Goal: Check status: Check status

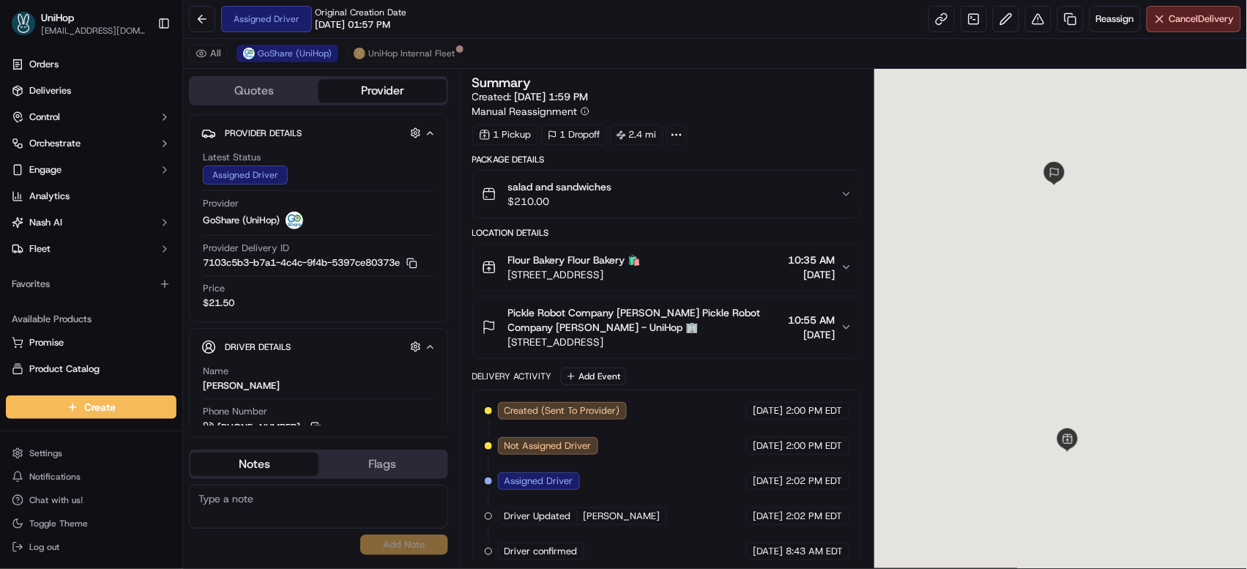
scroll to position [15, 0]
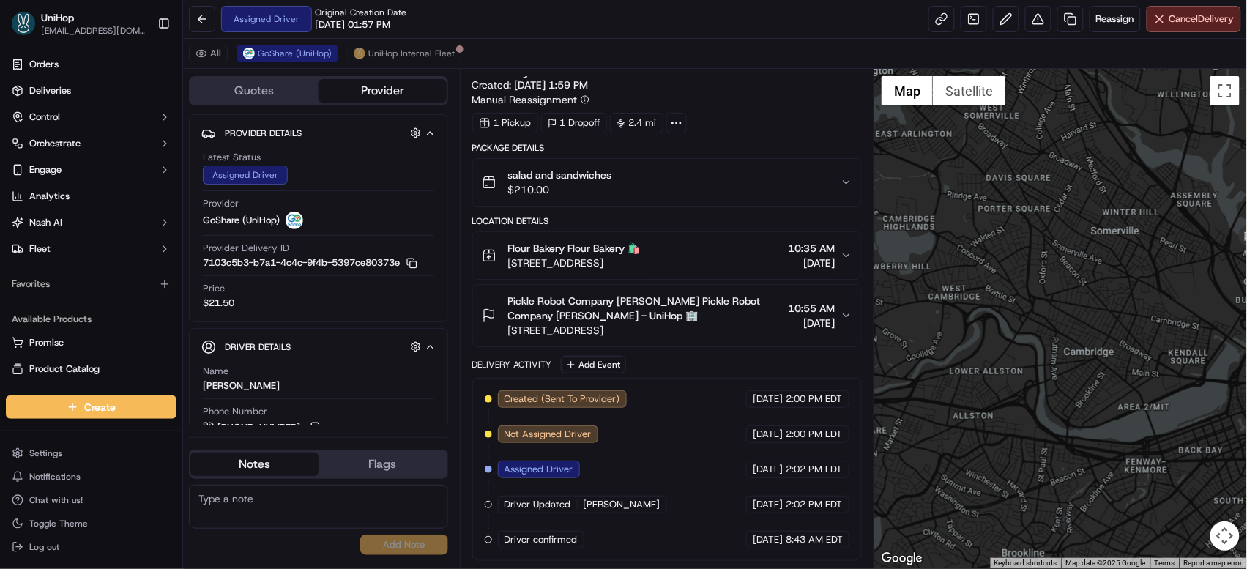
drag, startPoint x: 1117, startPoint y: 246, endPoint x: 1059, endPoint y: 242, distance: 58.7
click at [1059, 242] on div at bounding box center [1060, 318] width 373 height 499
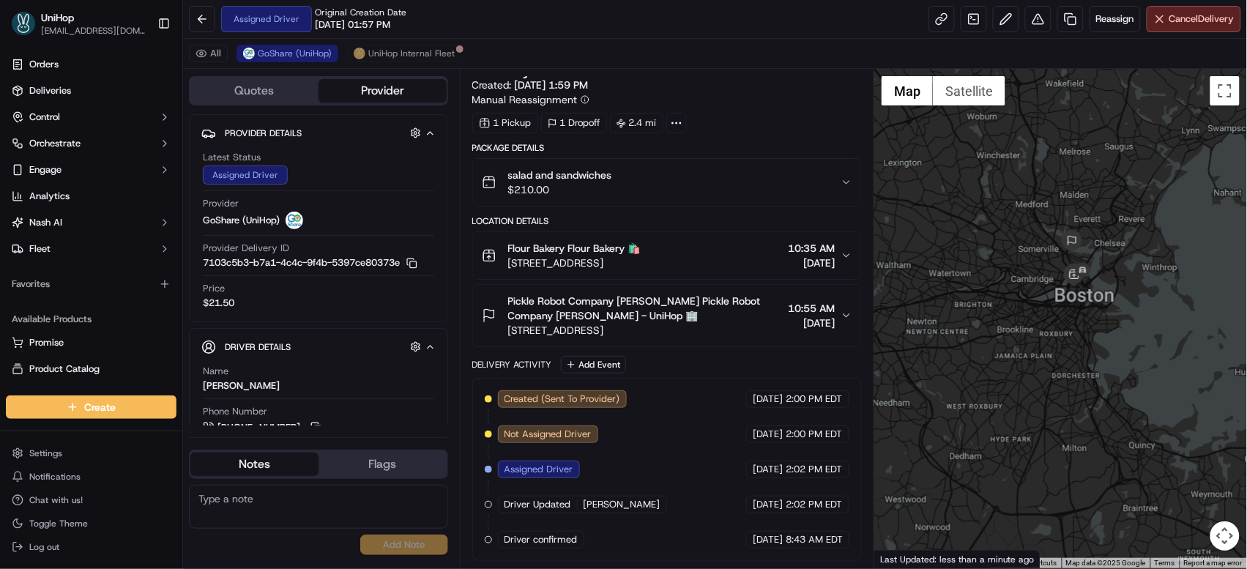
click at [641, 259] on span "209 Cambridge St, Boston, MA 02114, USA" at bounding box center [574, 263] width 133 height 15
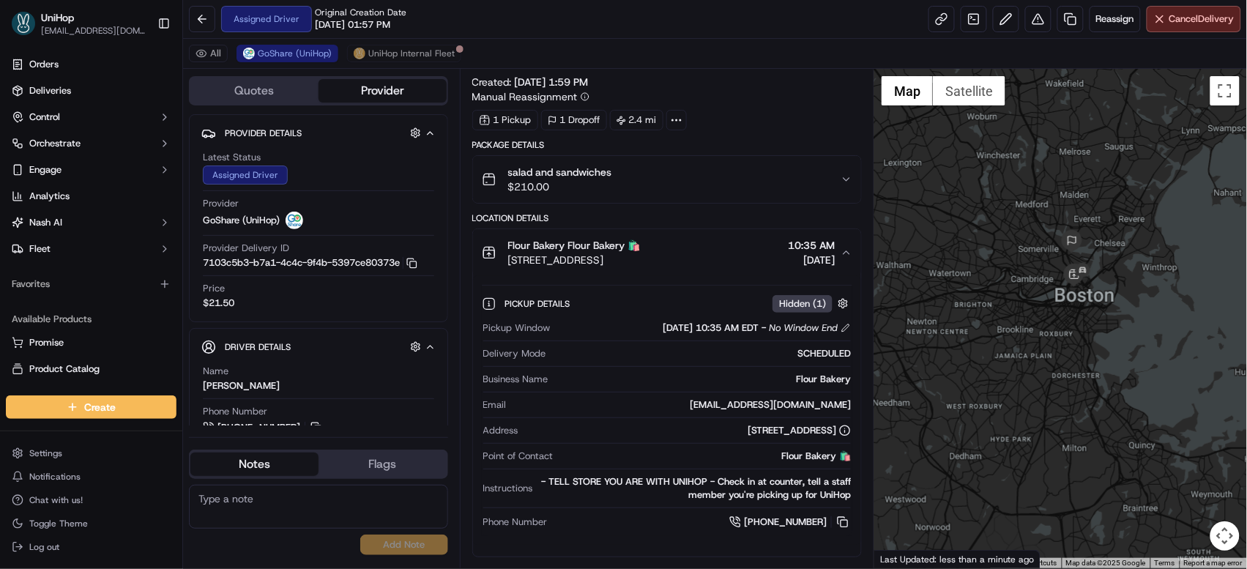
click at [641, 259] on span "209 Cambridge St, Boston, MA 02114, USA" at bounding box center [574, 260] width 133 height 15
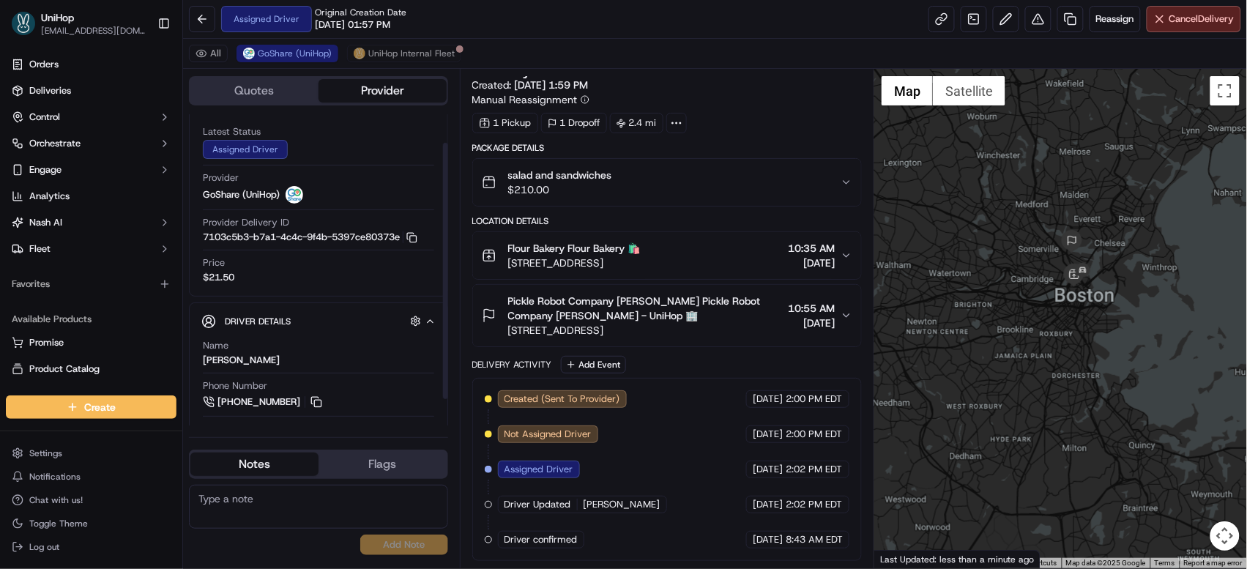
scroll to position [67, 0]
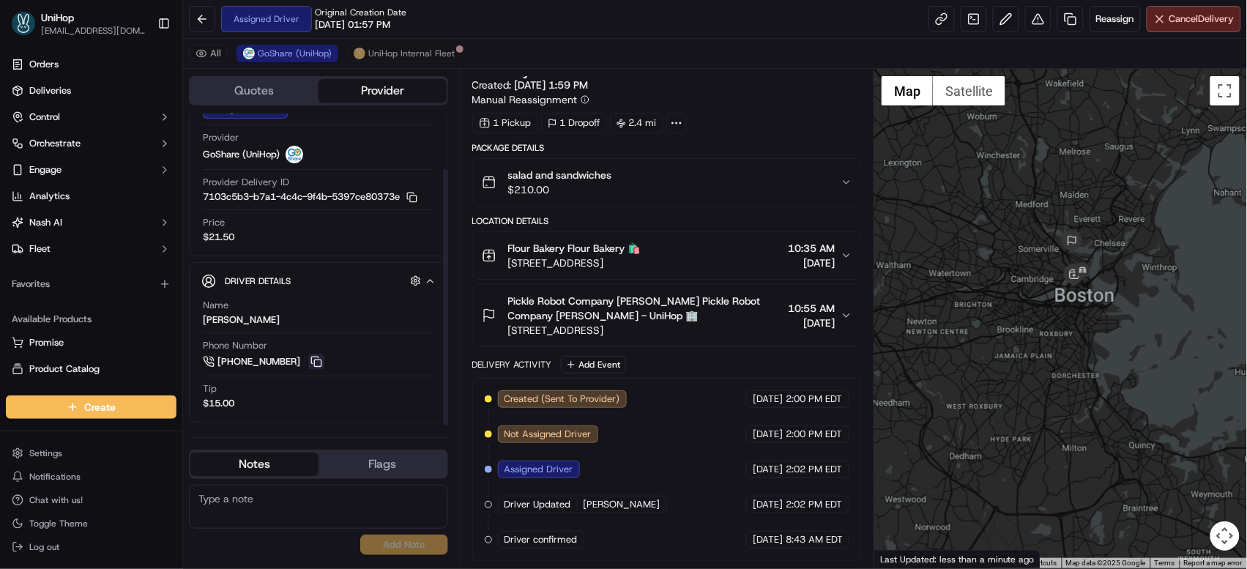
click at [312, 359] on button at bounding box center [316, 362] width 16 height 16
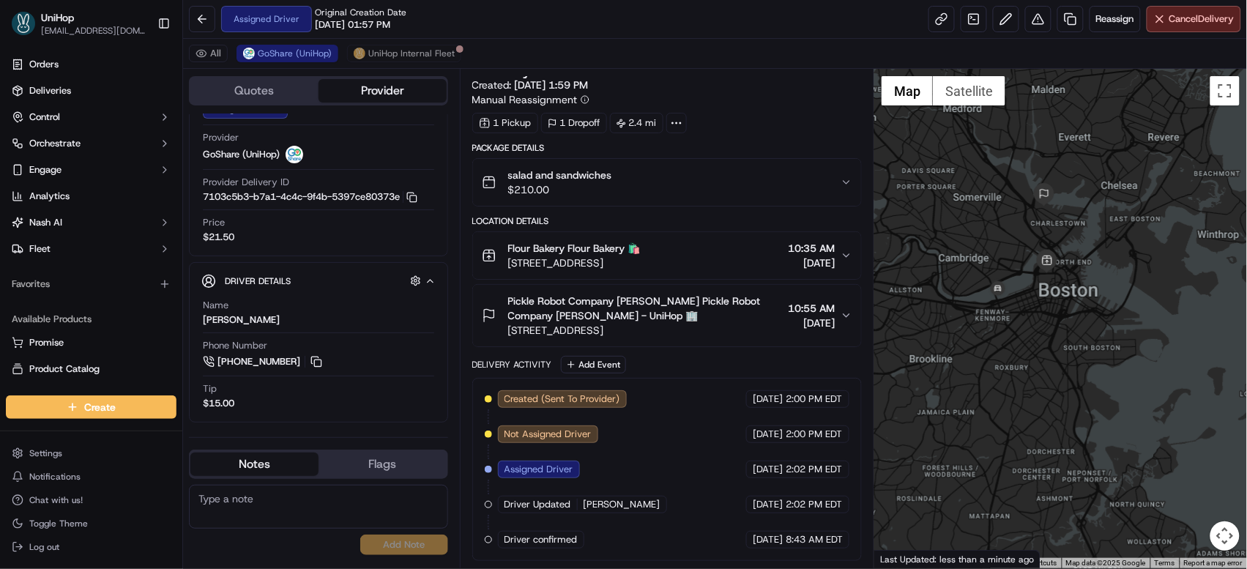
click at [991, 206] on div at bounding box center [1060, 318] width 373 height 499
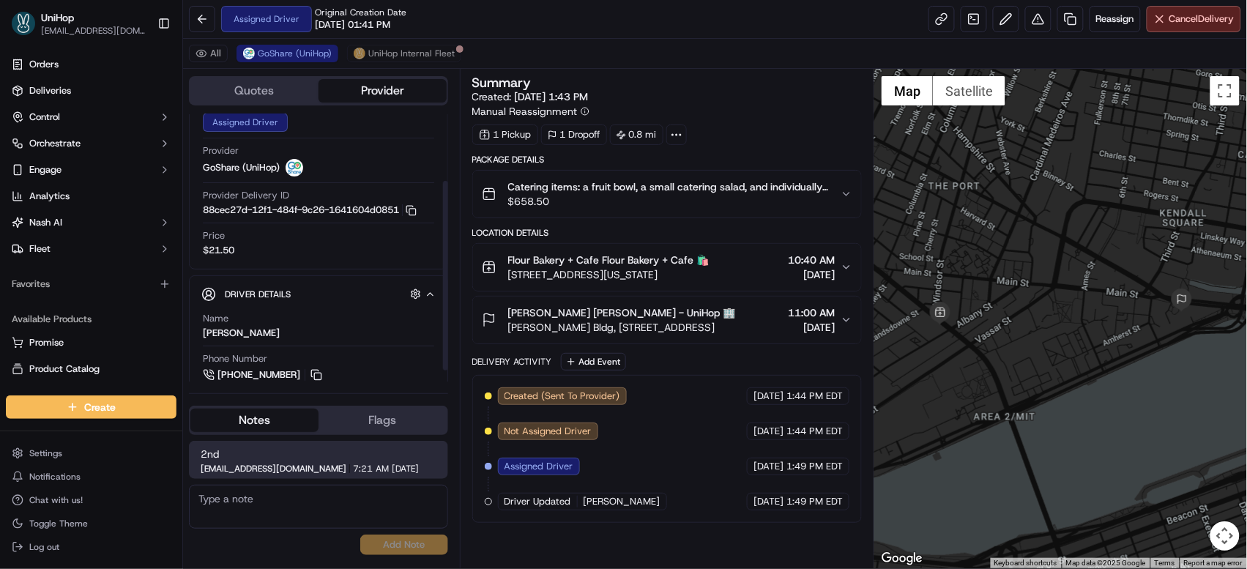
scroll to position [111, 0]
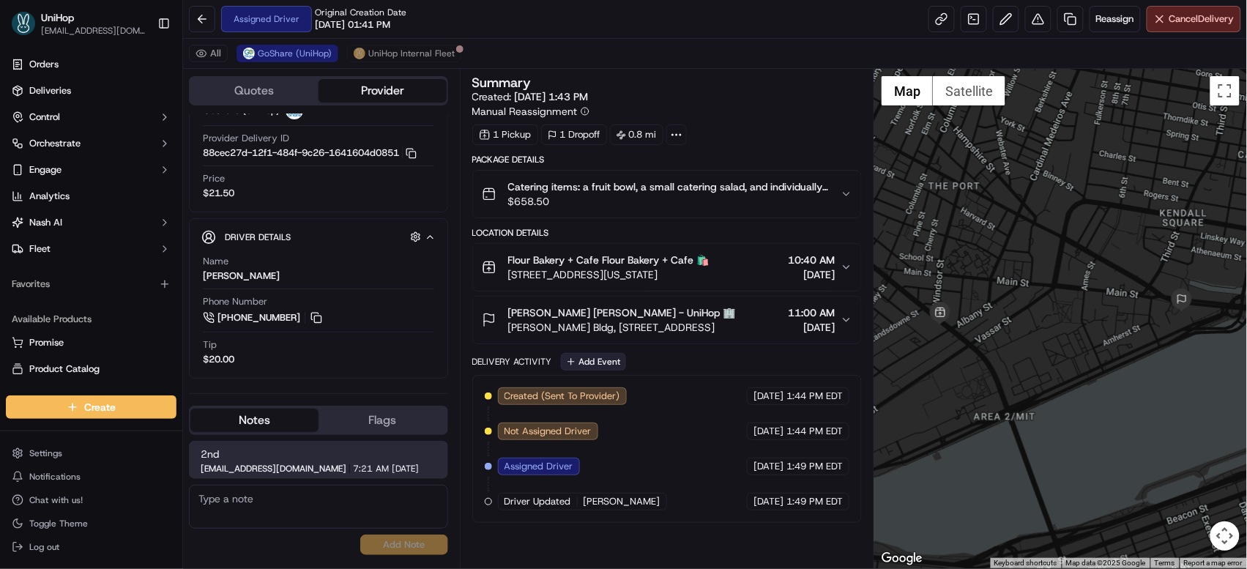
click at [584, 362] on button "Add Event" at bounding box center [593, 362] width 65 height 18
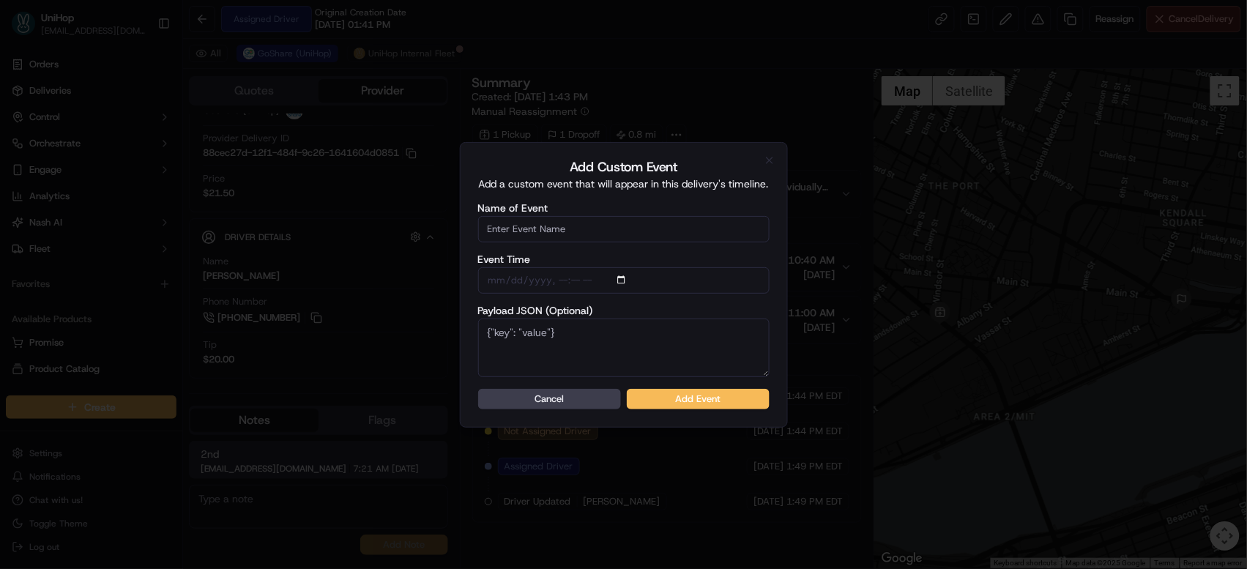
click at [571, 227] on input "Name of Event" at bounding box center [623, 229] width 291 height 26
type input "Driver Confirmed"
click at [676, 401] on button "Add Event" at bounding box center [698, 399] width 143 height 20
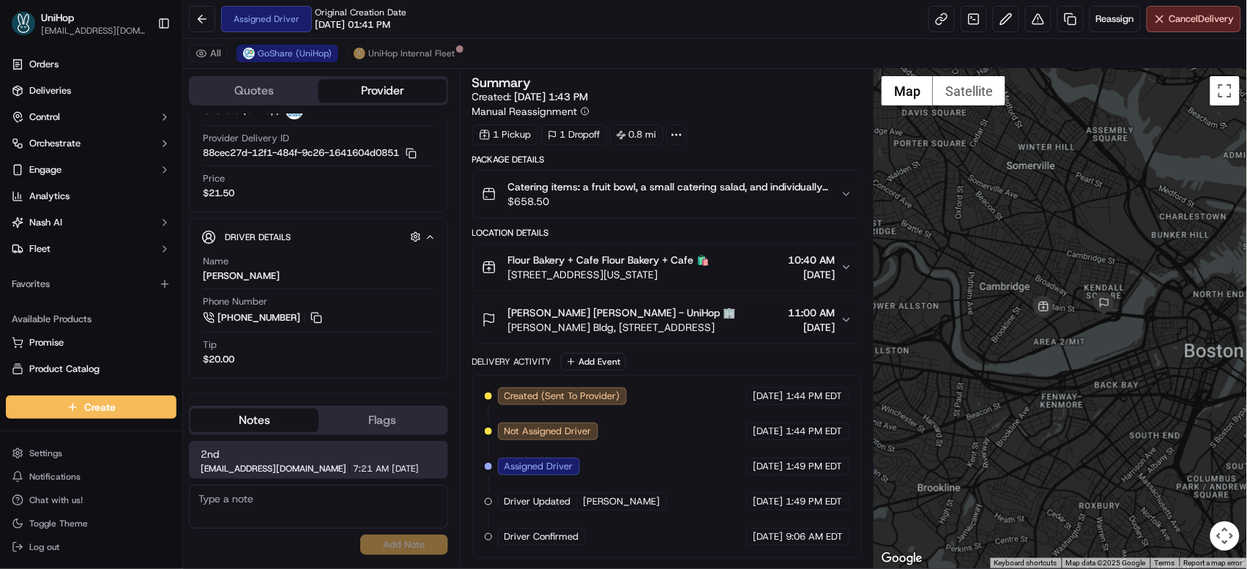
drag, startPoint x: 1114, startPoint y: 234, endPoint x: 1074, endPoint y: 275, distance: 56.4
click at [1074, 275] on div at bounding box center [1060, 318] width 373 height 499
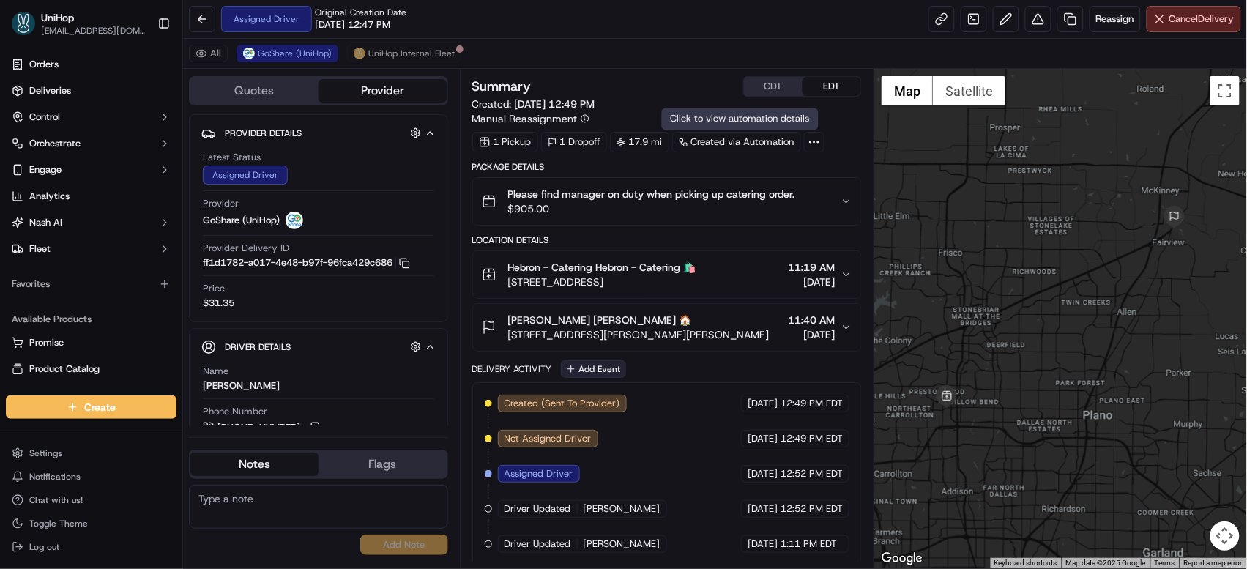
click at [599, 372] on button "Add Event" at bounding box center [593, 369] width 65 height 18
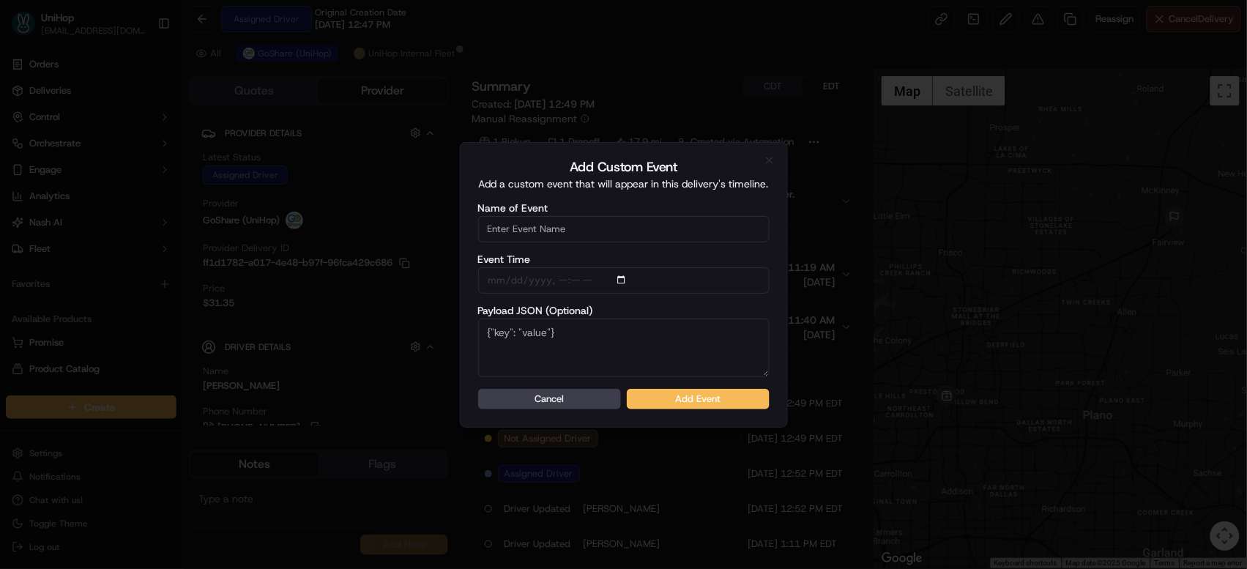
click at [580, 228] on input "Name of Event" at bounding box center [623, 229] width 291 height 26
type input "Driver Confirmed"
click at [671, 397] on button "Add Event" at bounding box center [698, 399] width 143 height 20
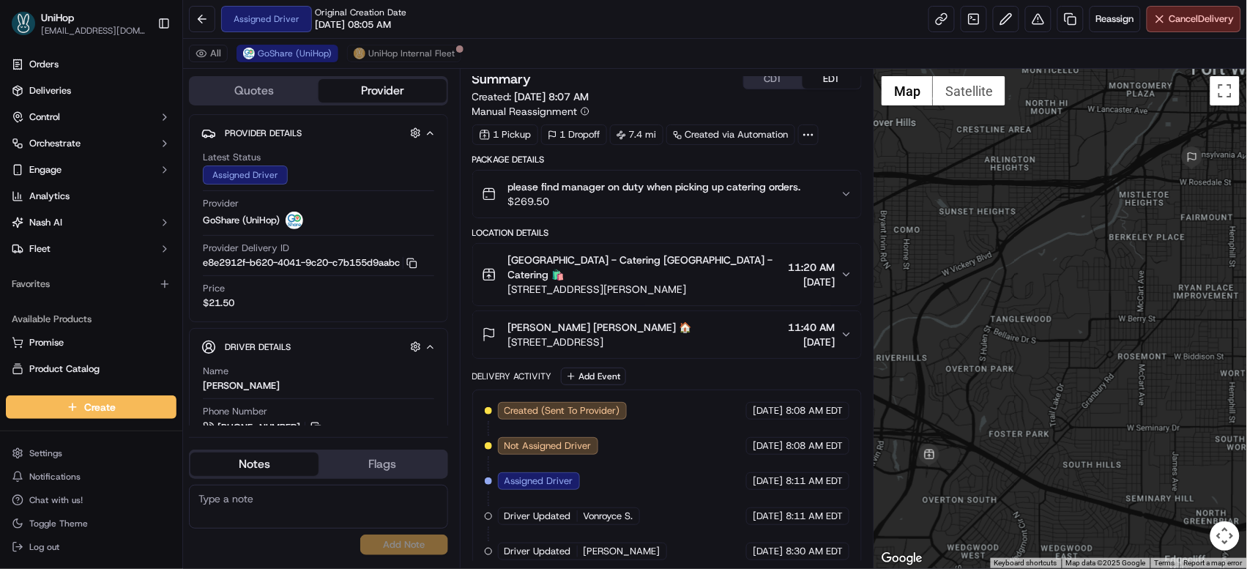
scroll to position [67, 0]
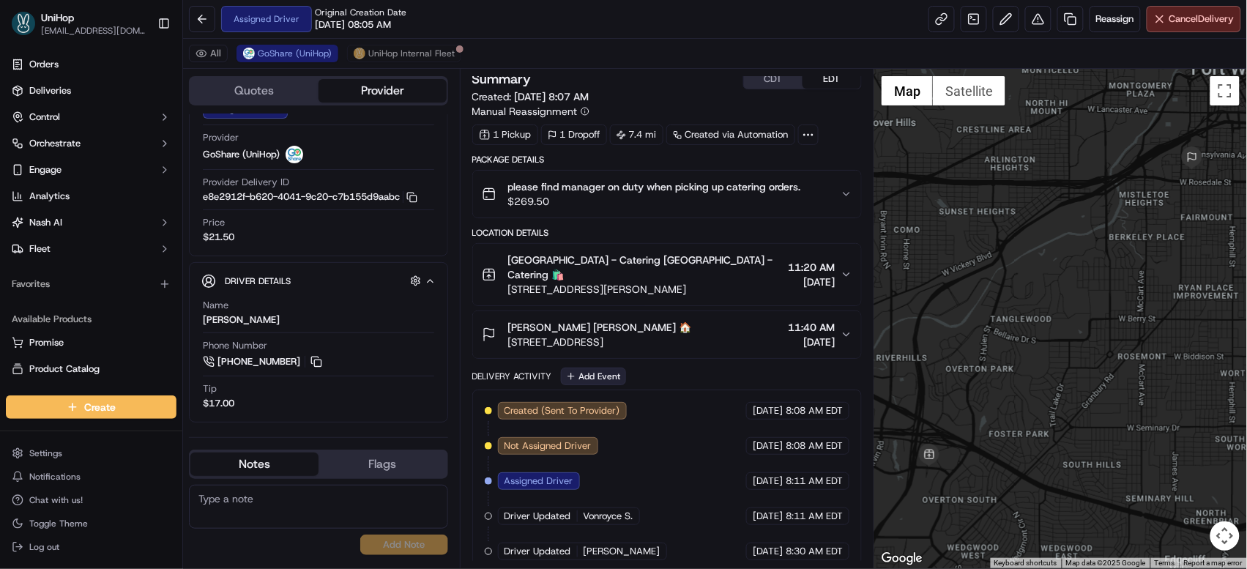
click at [575, 368] on button "Add Event" at bounding box center [593, 377] width 65 height 18
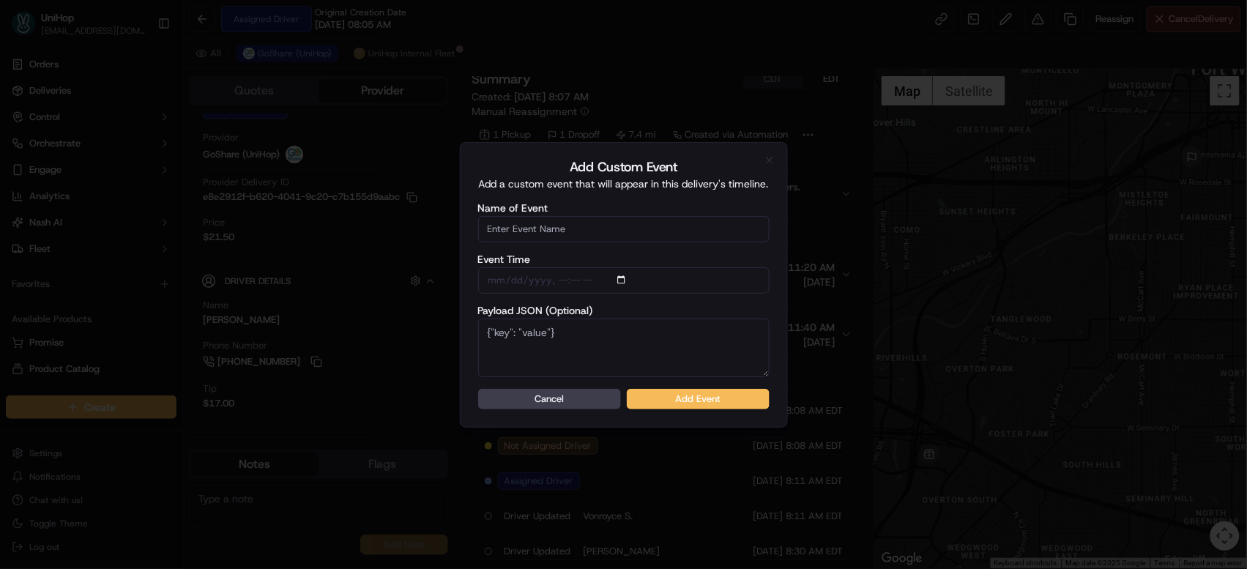
click at [567, 235] on input "Name of Event" at bounding box center [623, 229] width 291 height 26
type input "Driver Confirmed"
click at [660, 384] on form "Name of Event Driver Confirmed Event Time Payload JSON (Optional) Cancel Add Ev…" at bounding box center [623, 306] width 291 height 206
click at [661, 394] on button "Add Event" at bounding box center [698, 399] width 143 height 20
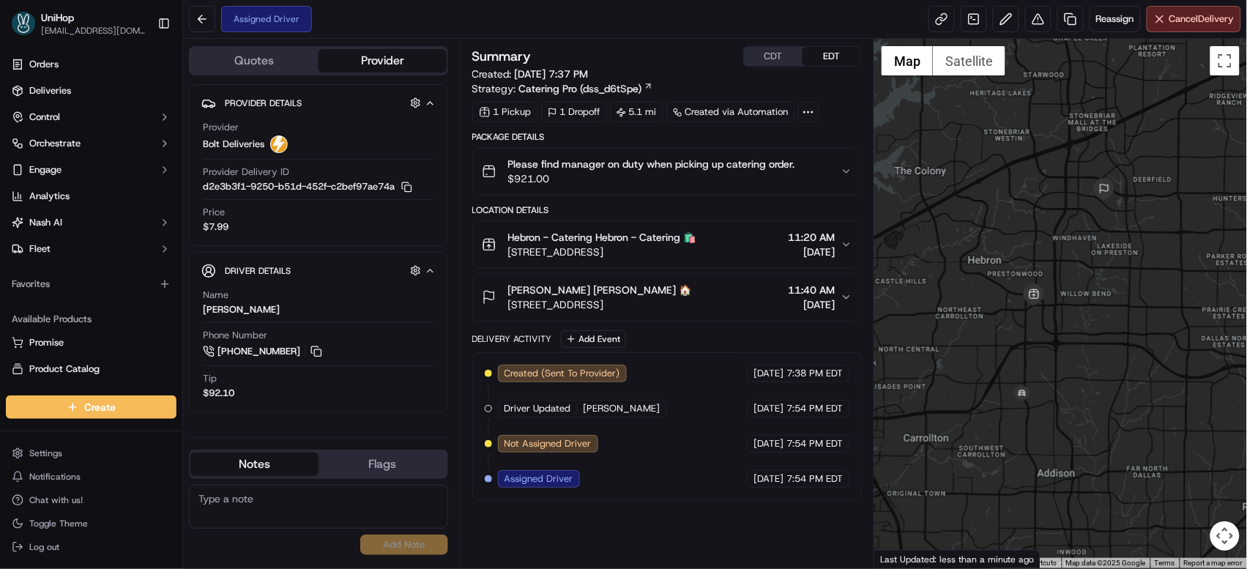
drag, startPoint x: 1067, startPoint y: 262, endPoint x: 1060, endPoint y: 232, distance: 30.7
click at [1060, 232] on div at bounding box center [1060, 303] width 373 height 529
click at [594, 340] on button "Add Event" at bounding box center [593, 339] width 65 height 18
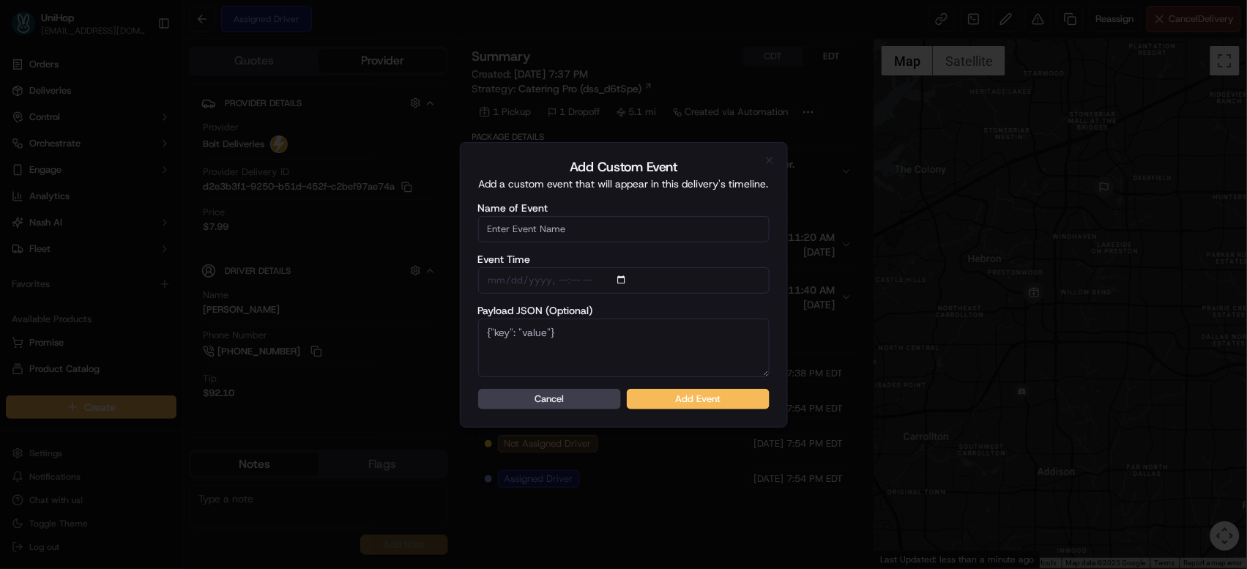
click at [640, 227] on input "Name of Event" at bounding box center [623, 229] width 291 height 26
type input "Driver Confirmed"
click at [677, 394] on button "Add Event" at bounding box center [698, 399] width 143 height 20
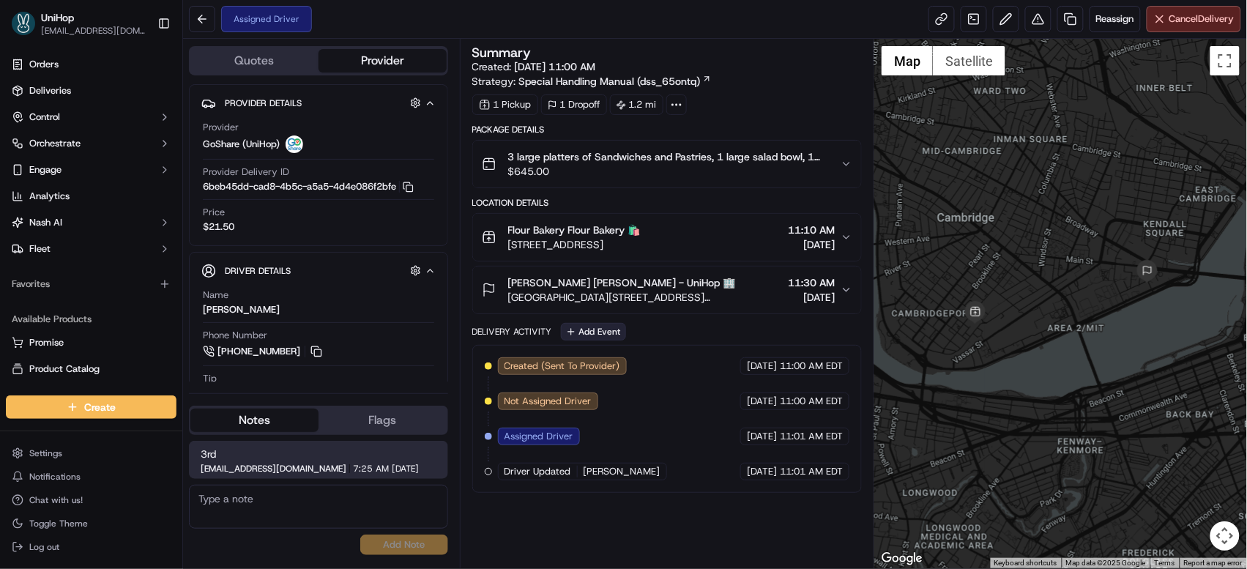
click at [600, 329] on button "Add Event" at bounding box center [593, 332] width 65 height 18
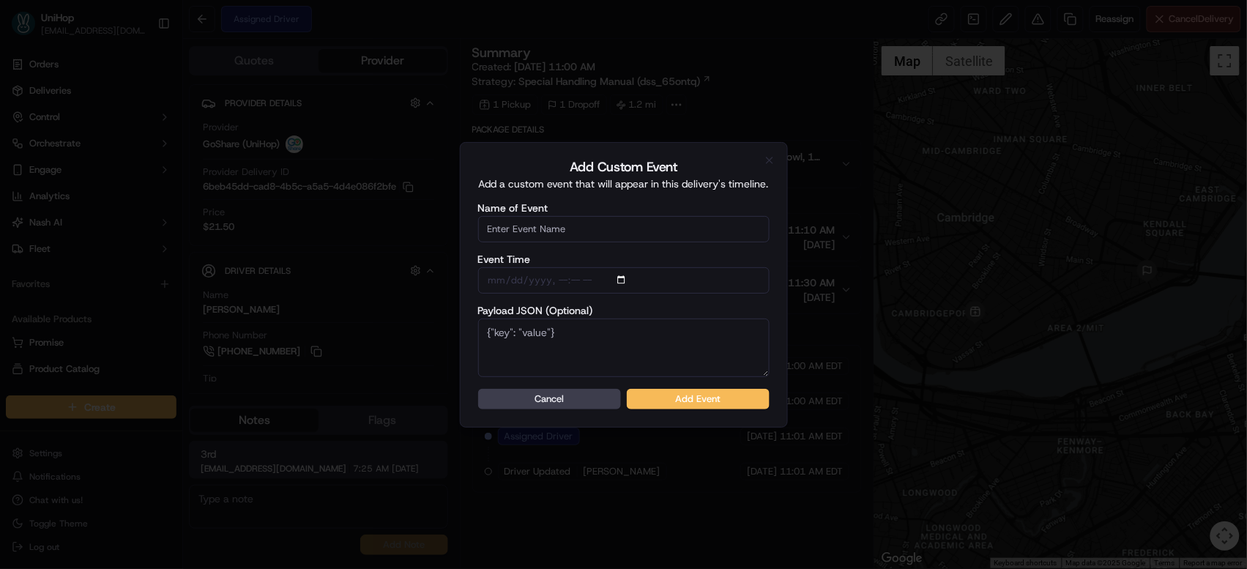
click at [582, 226] on input "Name of Event" at bounding box center [623, 229] width 291 height 26
type input "Driver Confirmed"
click at [696, 393] on button "Add Event" at bounding box center [698, 399] width 143 height 20
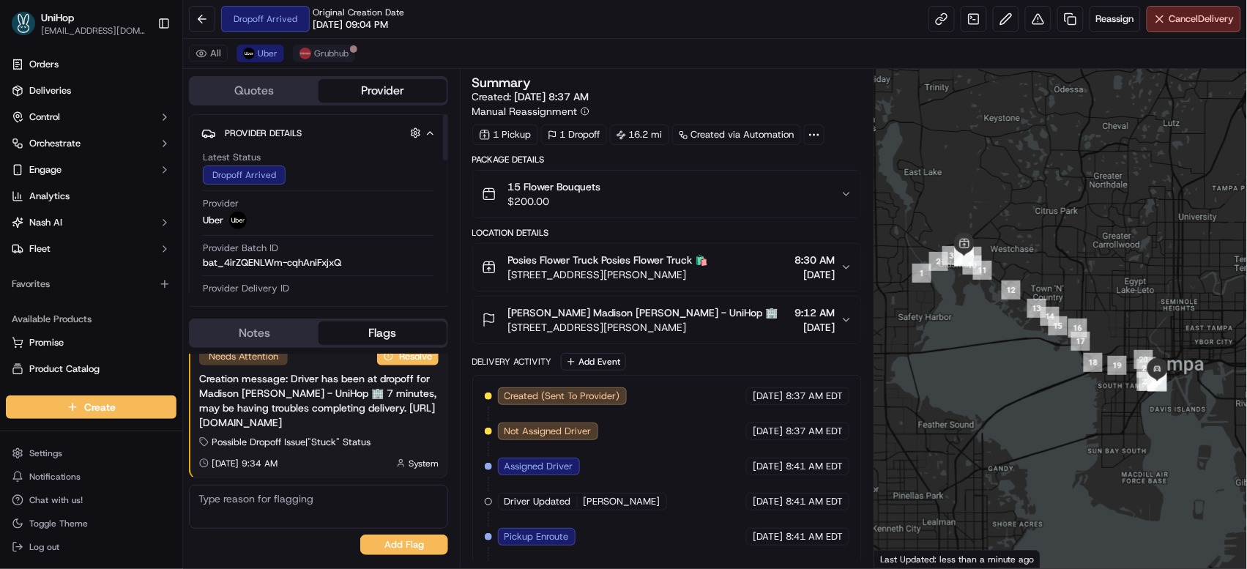
click at [579, 305] on span "[PERSON_NAME] Madison [PERSON_NAME] - UniHop 🏢" at bounding box center [643, 312] width 270 height 15
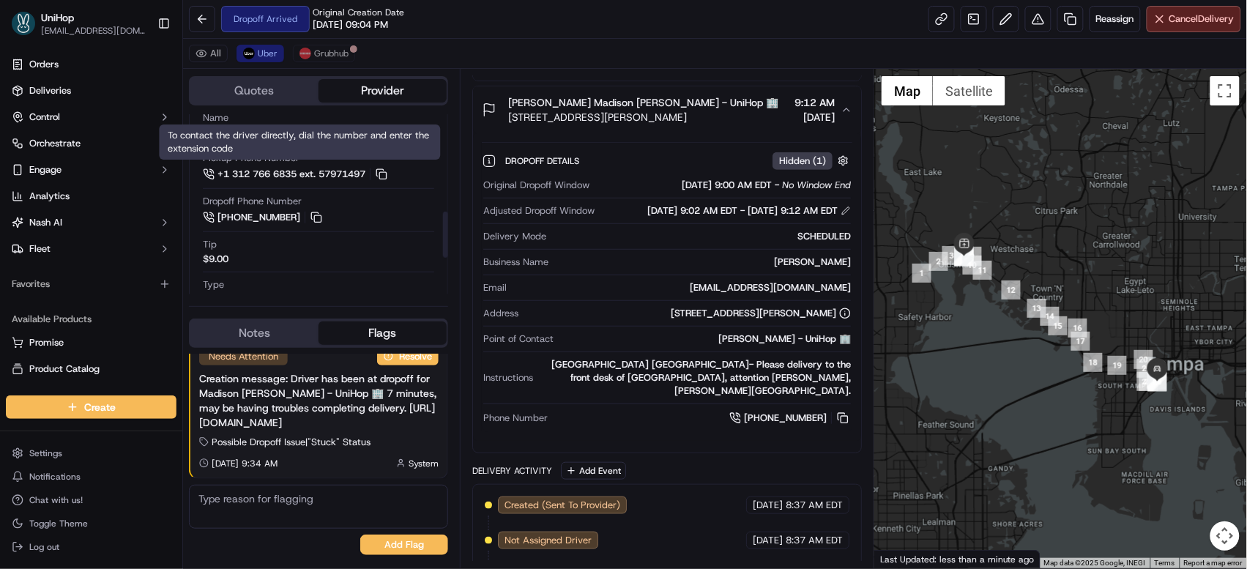
scroll to position [357, 0]
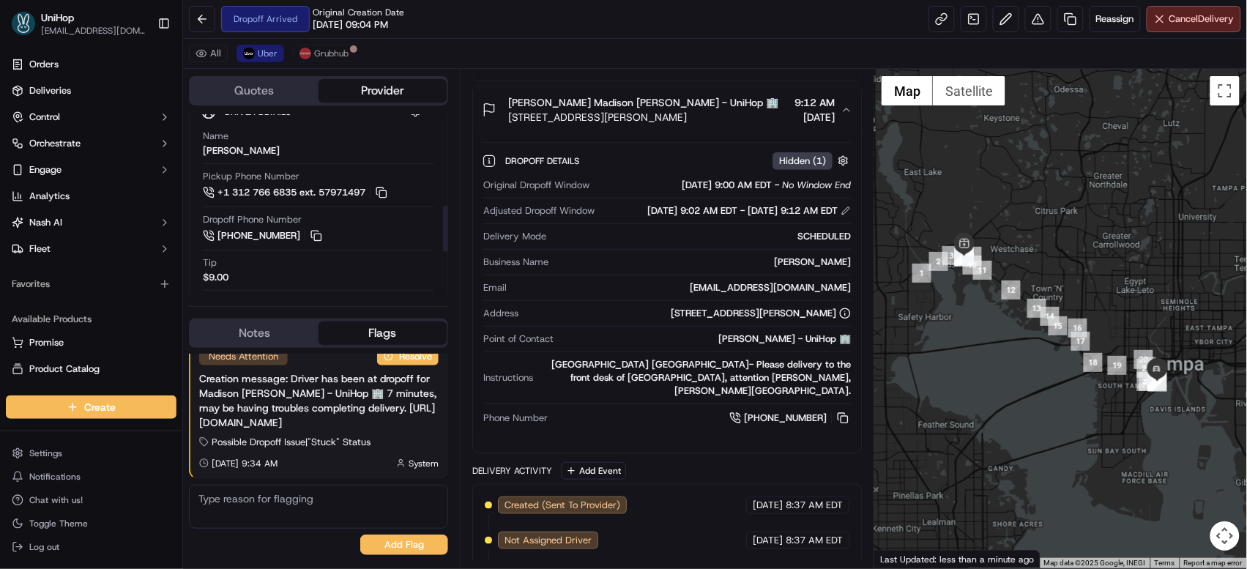
click at [272, 334] on button "Notes" at bounding box center [254, 332] width 128 height 23
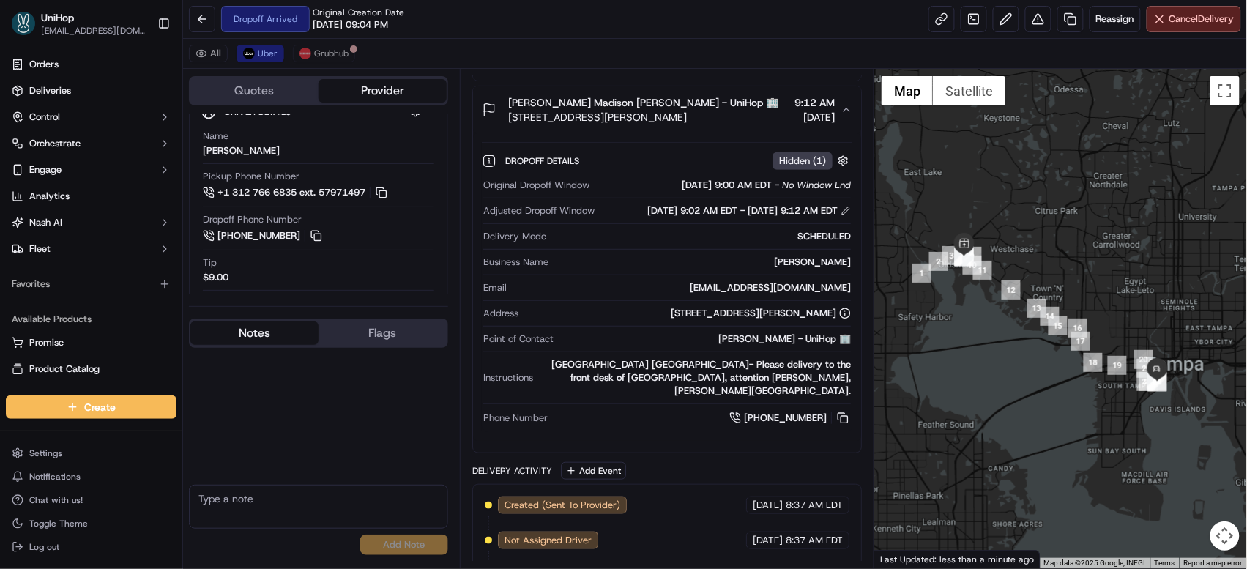
click at [297, 499] on textarea at bounding box center [318, 507] width 259 height 44
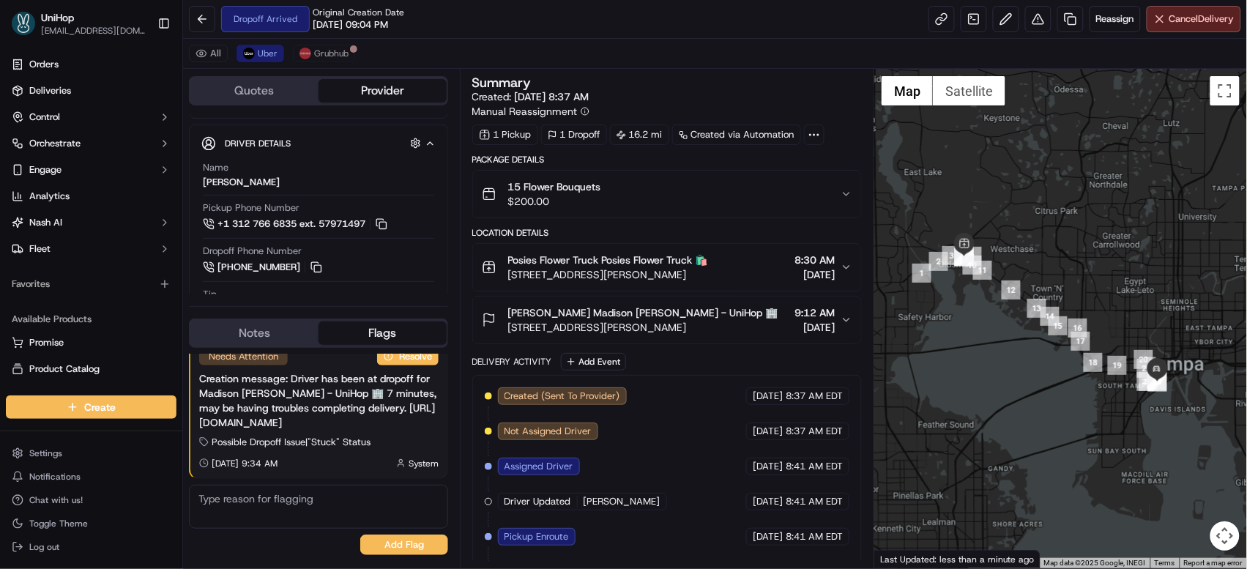
scroll to position [335, 0]
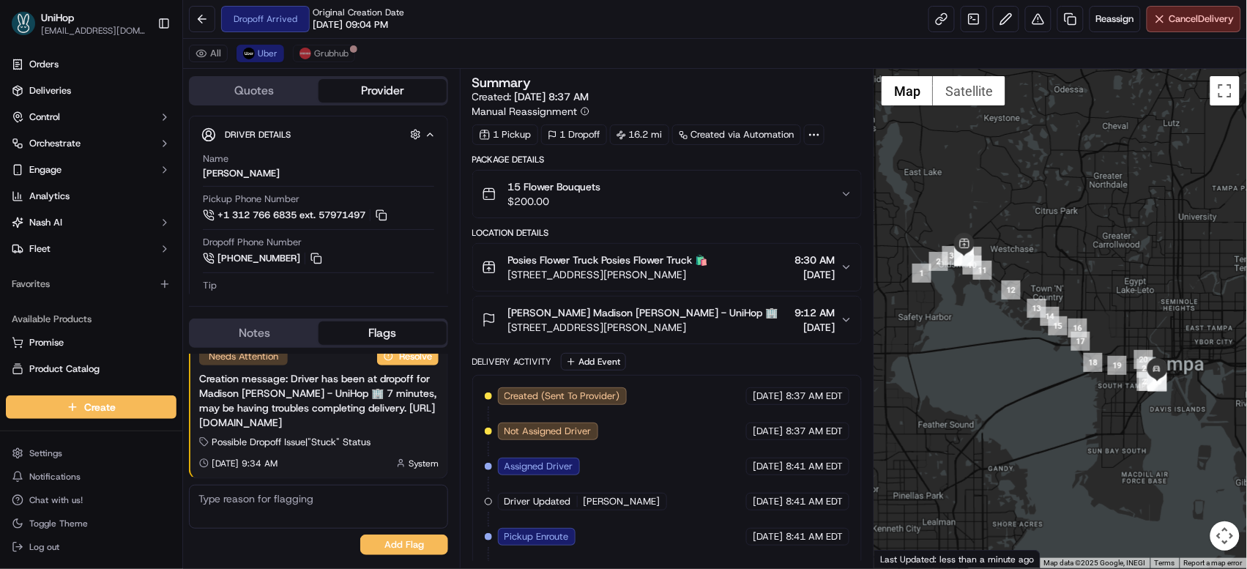
click at [281, 339] on button "Notes" at bounding box center [254, 332] width 128 height 23
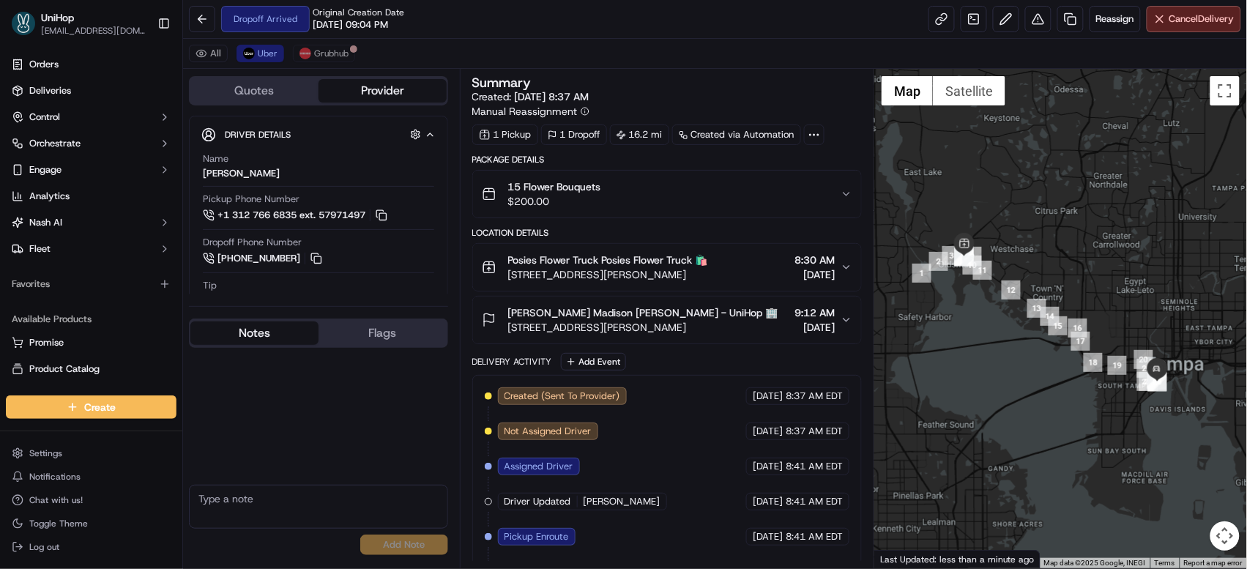
click at [556, 321] on span "[STREET_ADDRESS][PERSON_NAME]" at bounding box center [643, 327] width 270 height 15
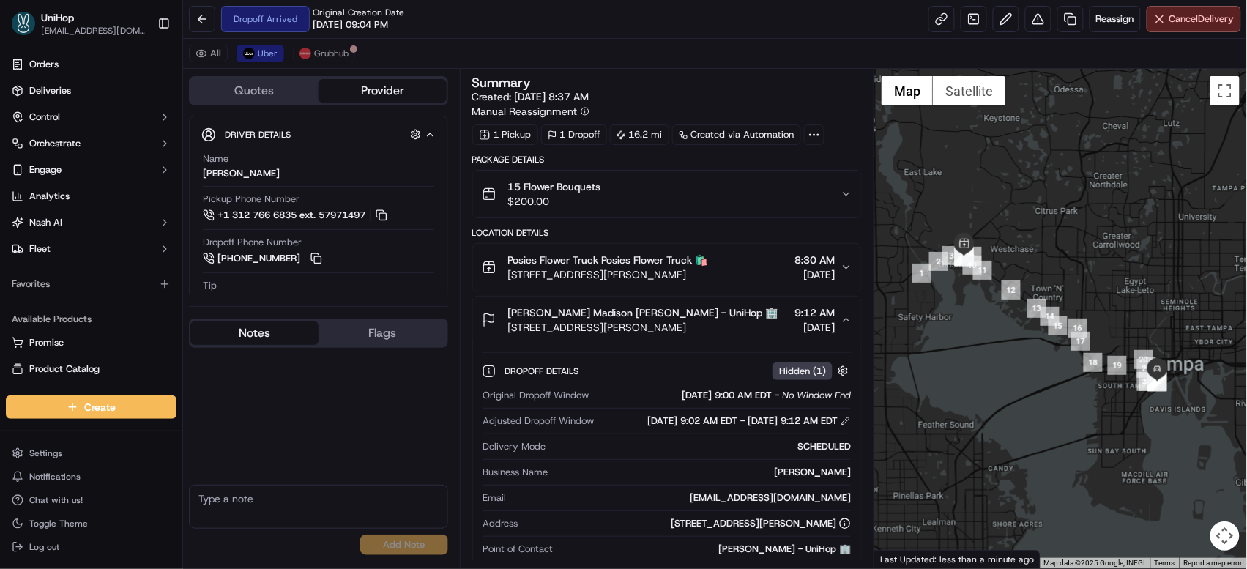
click at [556, 321] on span "[STREET_ADDRESS][PERSON_NAME]" at bounding box center [643, 327] width 270 height 15
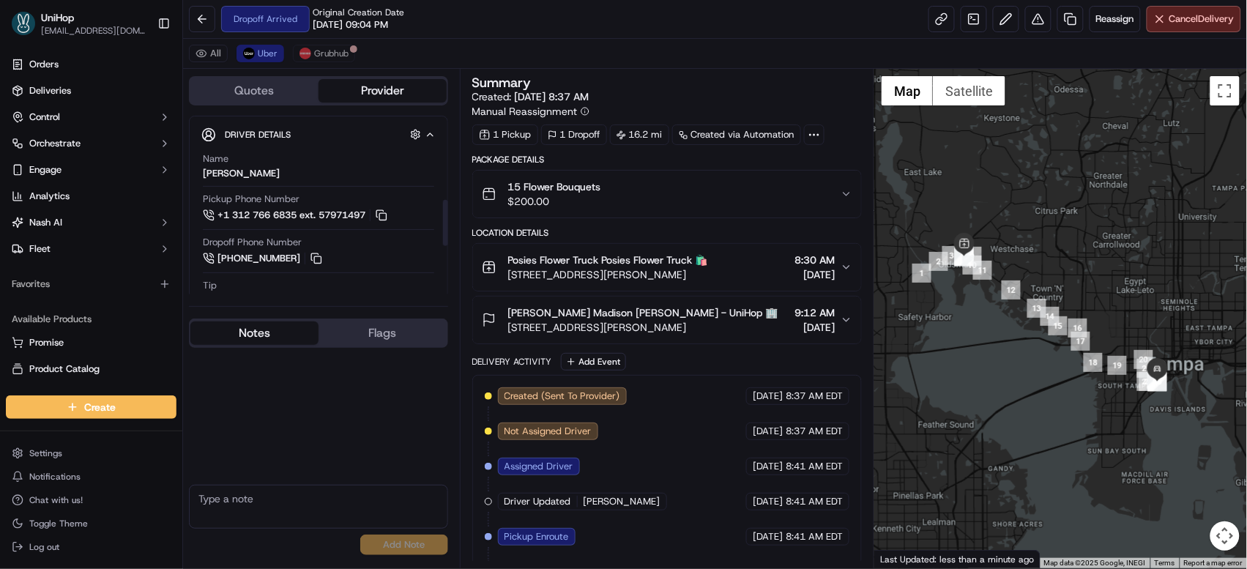
click at [552, 278] on span "[STREET_ADDRESS][PERSON_NAME]" at bounding box center [608, 274] width 200 height 15
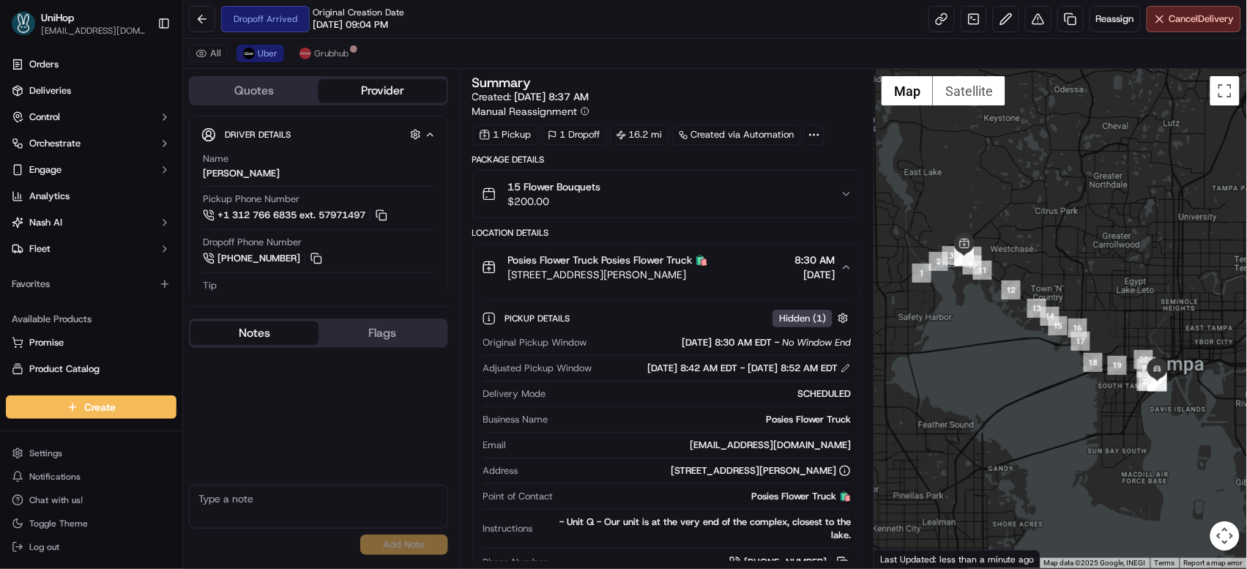
scroll to position [37, 0]
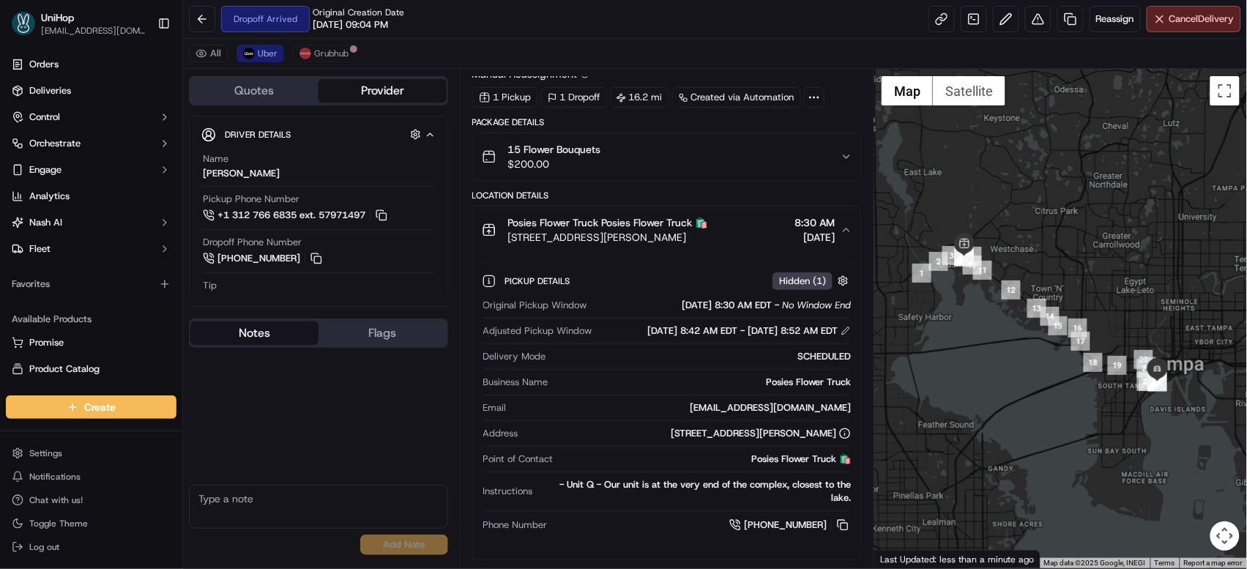
click at [567, 239] on span "[STREET_ADDRESS][PERSON_NAME]" at bounding box center [608, 237] width 200 height 15
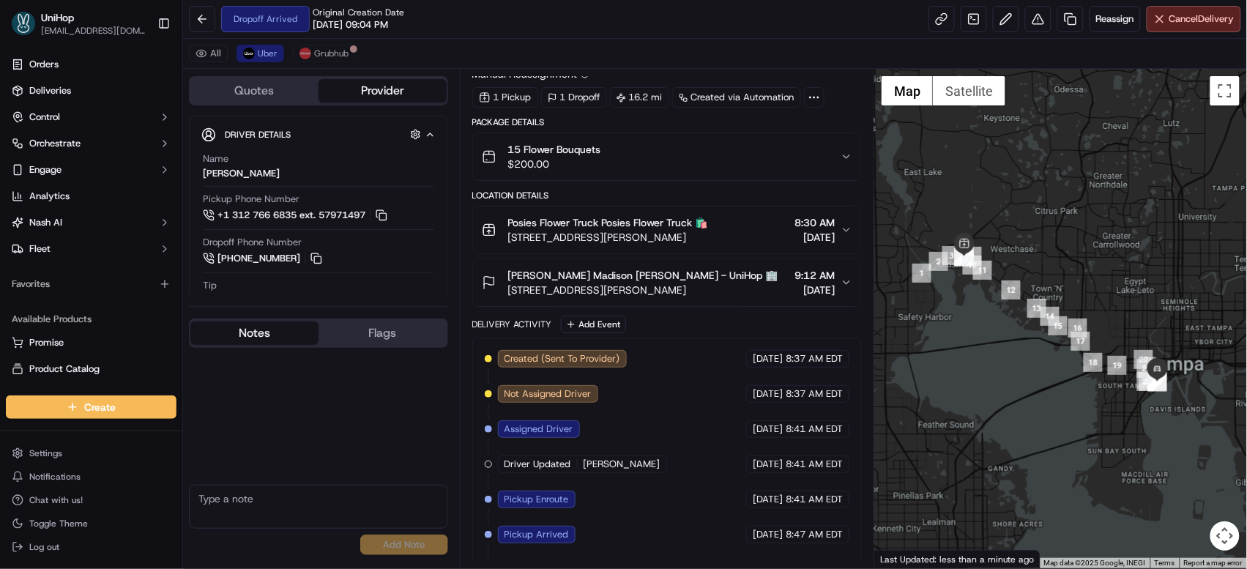
click at [567, 287] on span "[STREET_ADDRESS][PERSON_NAME]" at bounding box center [643, 290] width 270 height 15
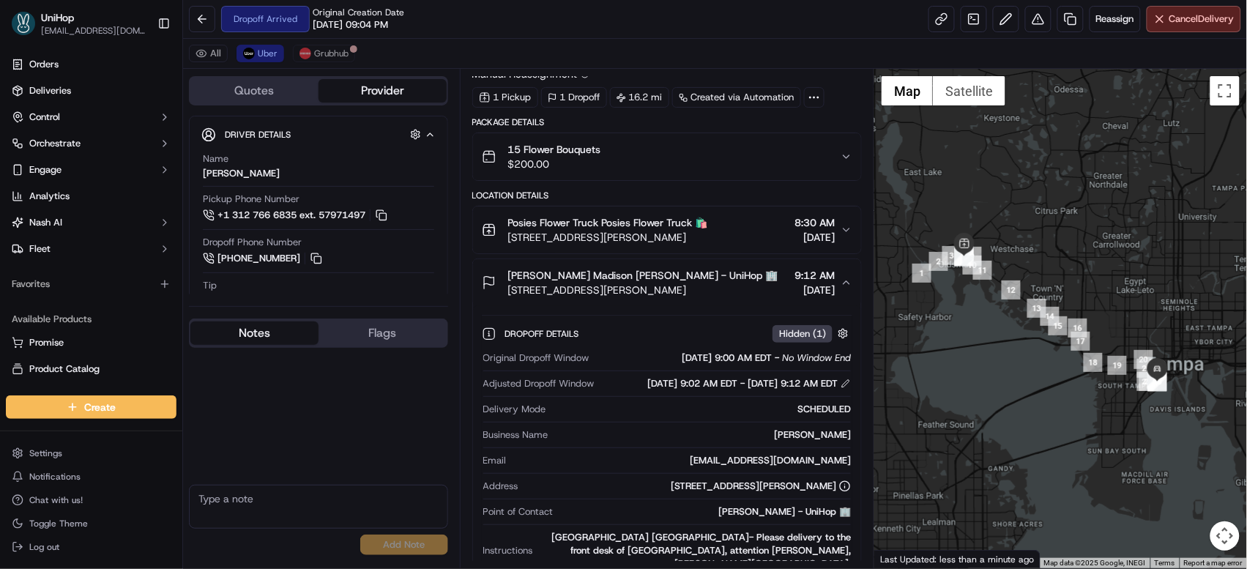
click at [567, 287] on span "[STREET_ADDRESS][PERSON_NAME]" at bounding box center [643, 290] width 270 height 15
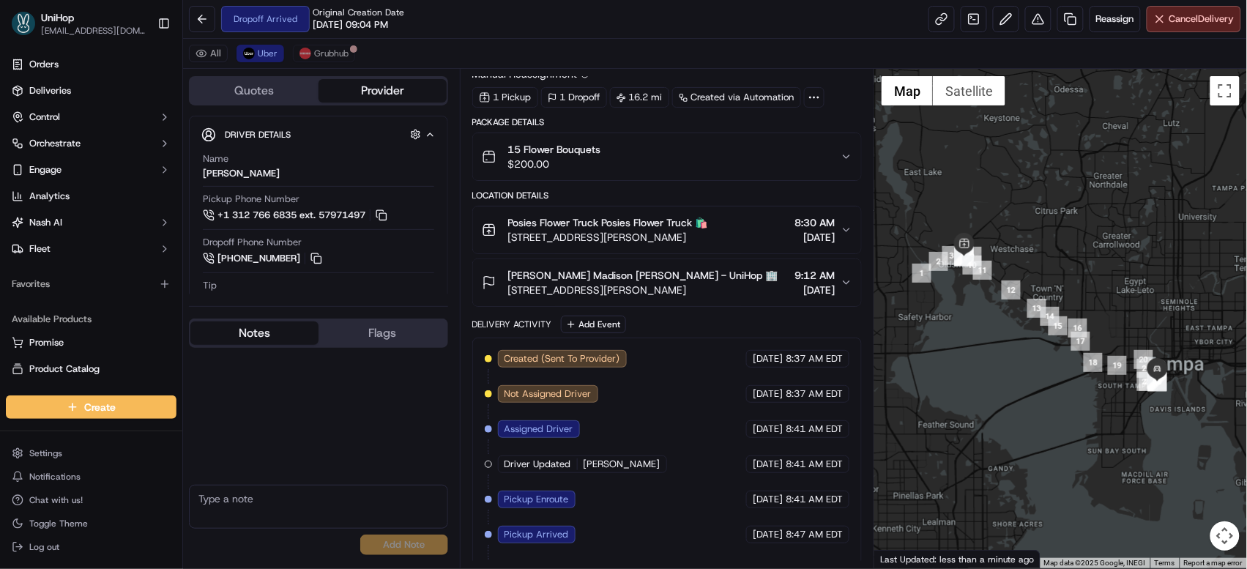
click at [291, 500] on textarea at bounding box center [318, 507] width 259 height 44
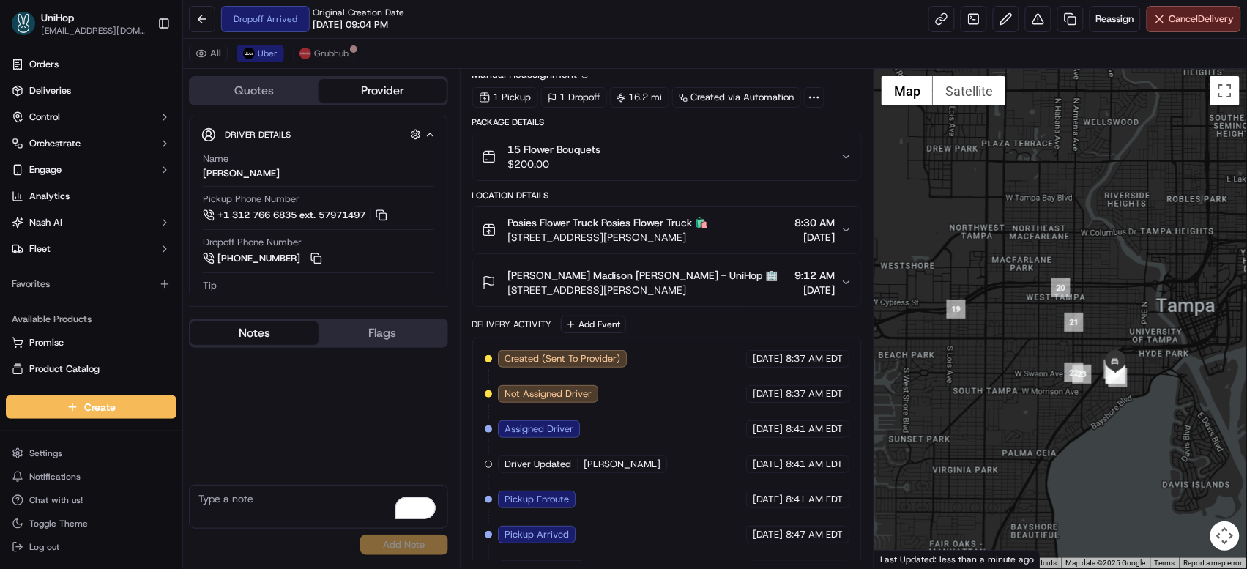
drag, startPoint x: 1154, startPoint y: 364, endPoint x: 1050, endPoint y: 272, distance: 138.5
click at [1050, 272] on div at bounding box center [1060, 318] width 373 height 499
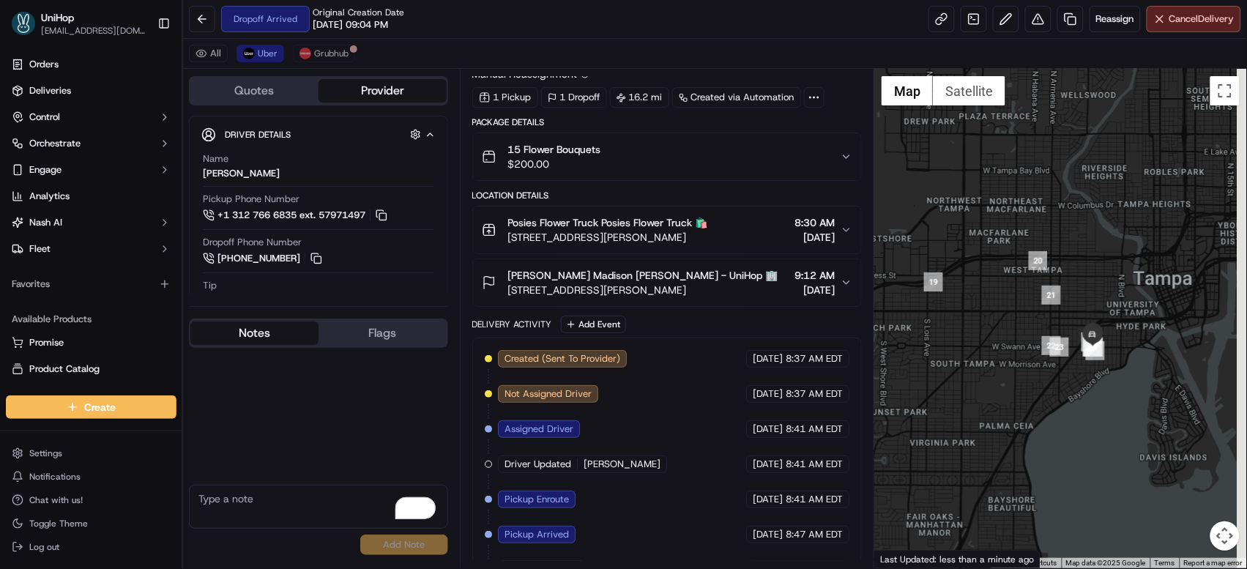
drag, startPoint x: 1094, startPoint y: 336, endPoint x: 1051, endPoint y: 288, distance: 64.3
click at [1051, 288] on div at bounding box center [1060, 318] width 373 height 499
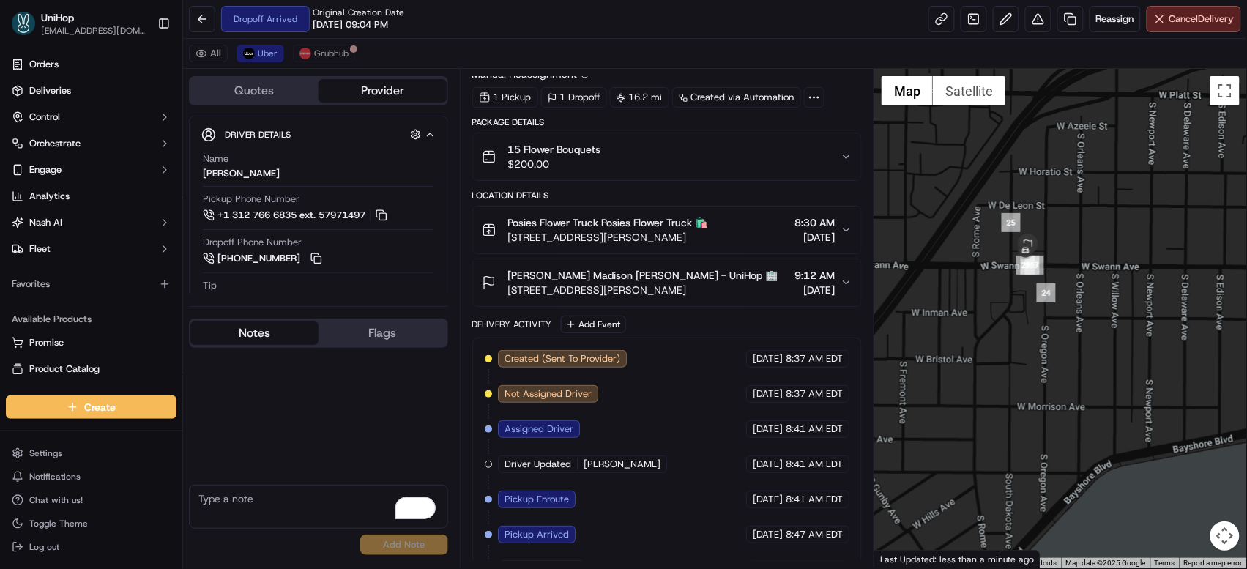
drag, startPoint x: 1045, startPoint y: 302, endPoint x: 1113, endPoint y: 277, distance: 72.7
click at [1113, 277] on div at bounding box center [1060, 318] width 373 height 499
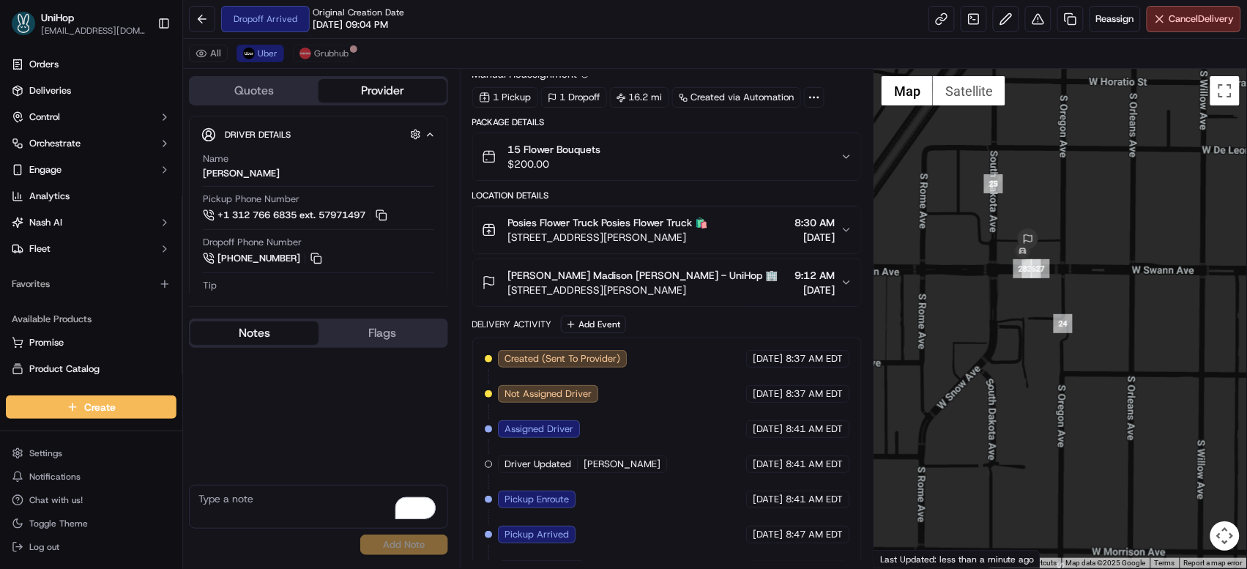
click at [651, 295] on span "1509 W Swann Ave, Tampa, FL 33606, USA" at bounding box center [643, 290] width 270 height 15
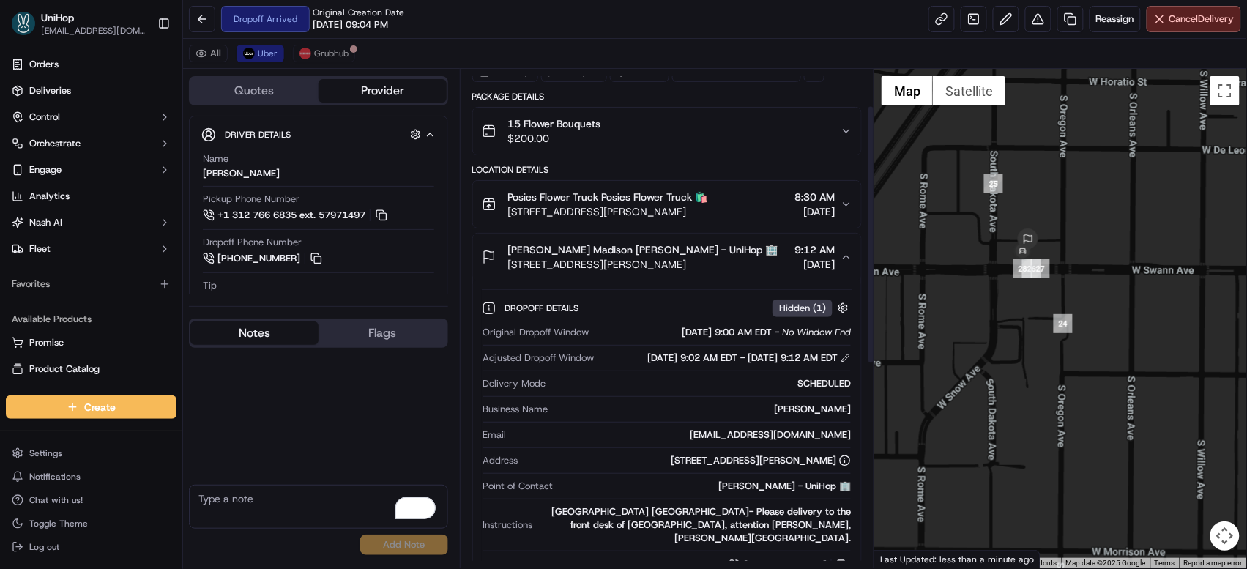
scroll to position [71, 0]
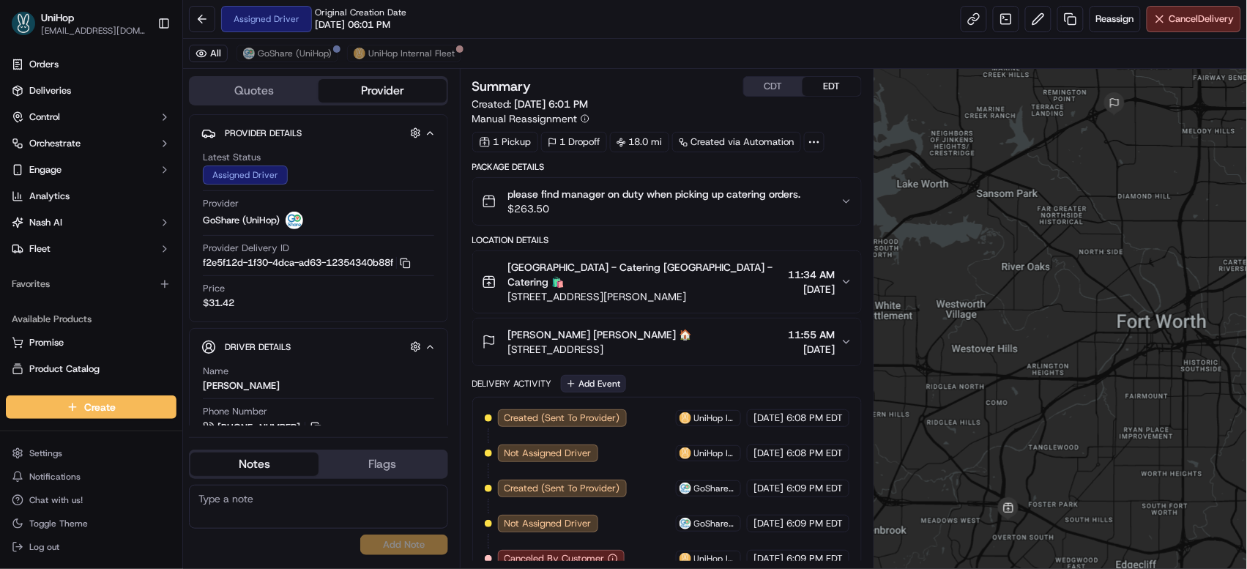
click at [582, 375] on button "Add Event" at bounding box center [593, 384] width 65 height 18
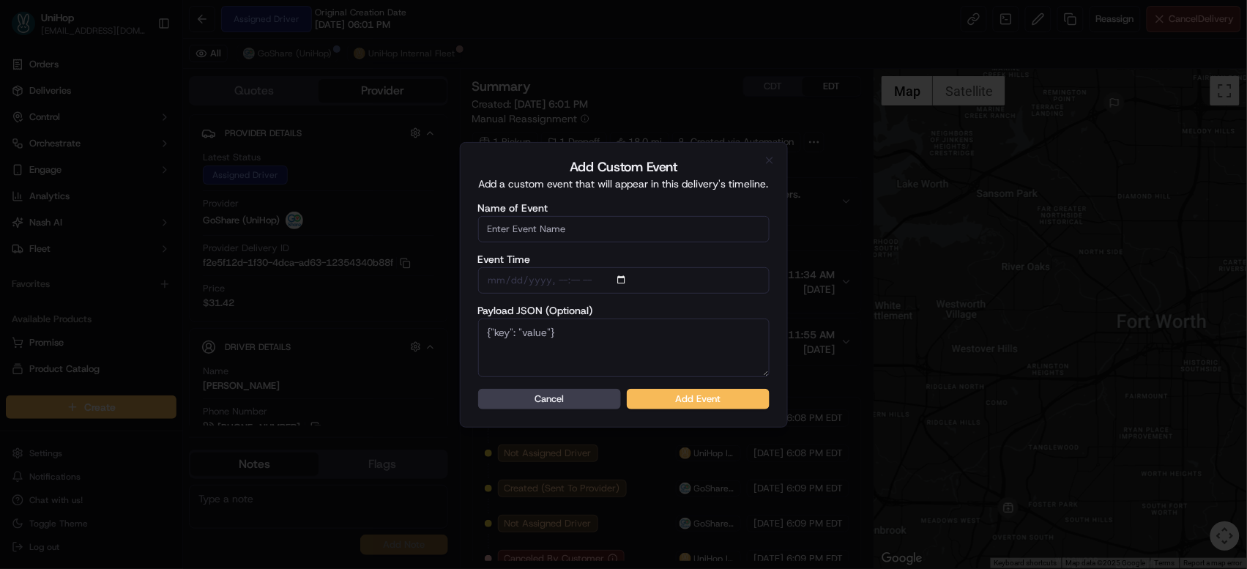
click at [569, 240] on input "Name of Event" at bounding box center [623, 229] width 291 height 26
type input "Driver Confirmed"
click at [667, 397] on button "Add Event" at bounding box center [698, 399] width 143 height 20
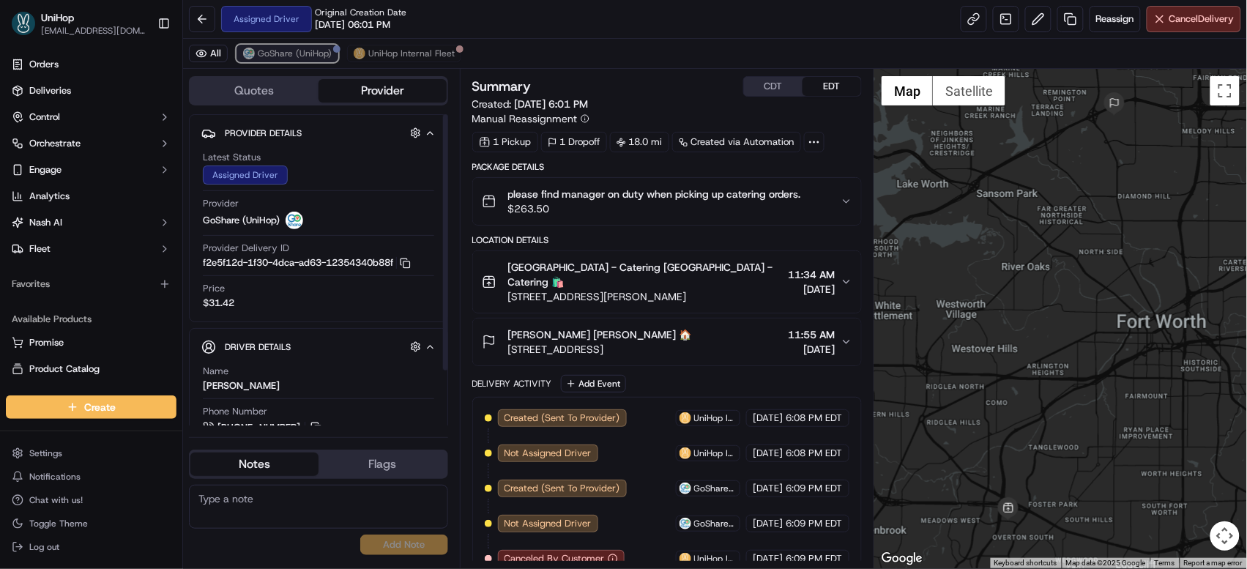
click at [297, 49] on span "GoShare (UniHop)" at bounding box center [295, 54] width 74 height 12
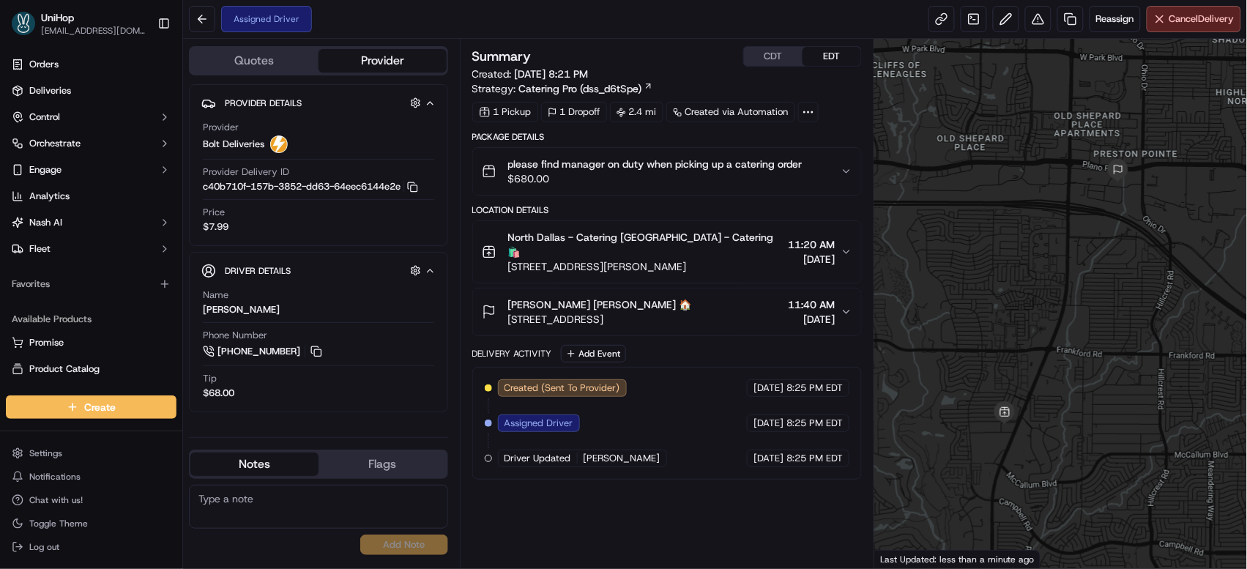
click at [583, 497] on div "Summary CDT EDT Created: [DATE] 8:21 PM Strategy: Catering Pro (dss_d6tSpe) 1 P…" at bounding box center [667, 303] width 390 height 515
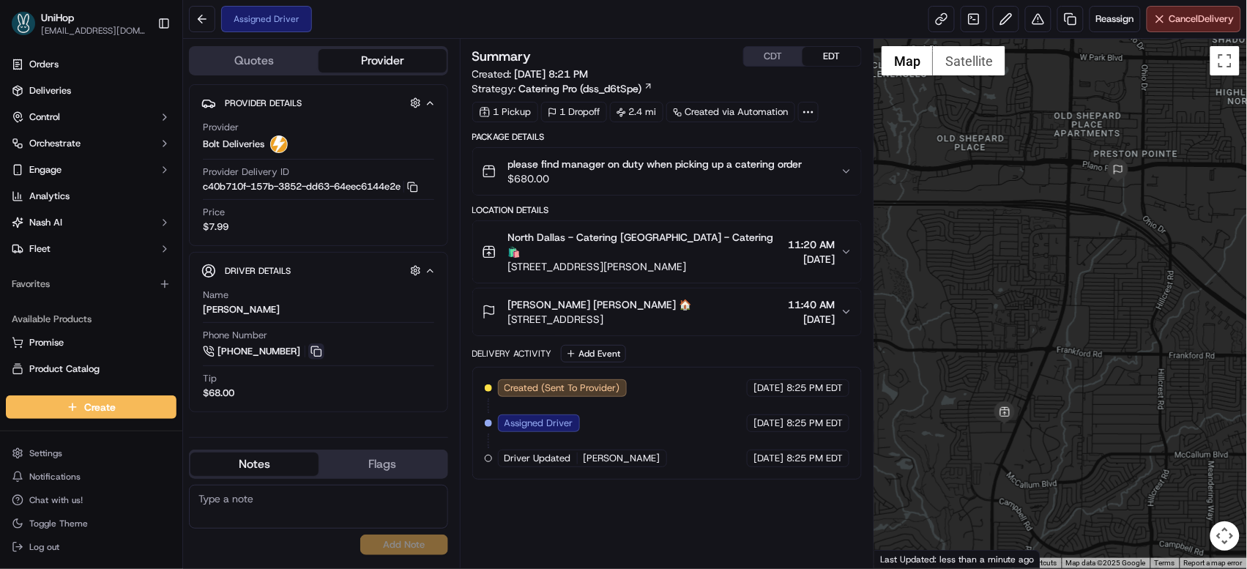
click at [318, 354] on button at bounding box center [316, 351] width 16 height 16
click at [593, 345] on button "Add Event" at bounding box center [593, 354] width 65 height 18
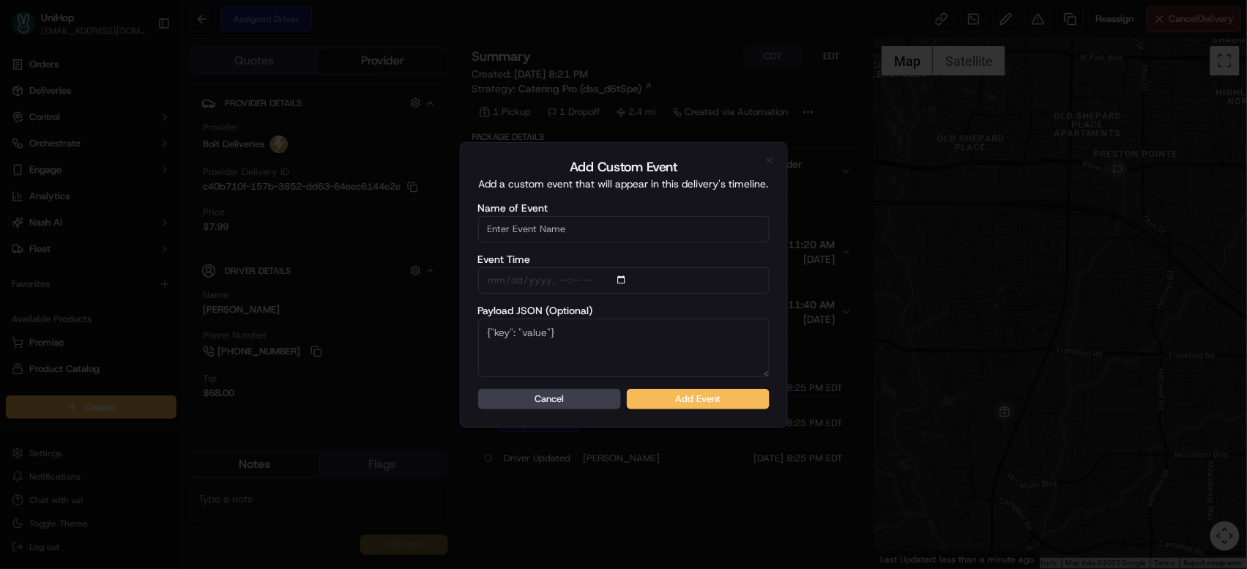
click at [594, 226] on input "Name of Event" at bounding box center [623, 229] width 291 height 26
type input "Driver Confirmed"
click at [657, 400] on button "Add Event" at bounding box center [698, 399] width 143 height 20
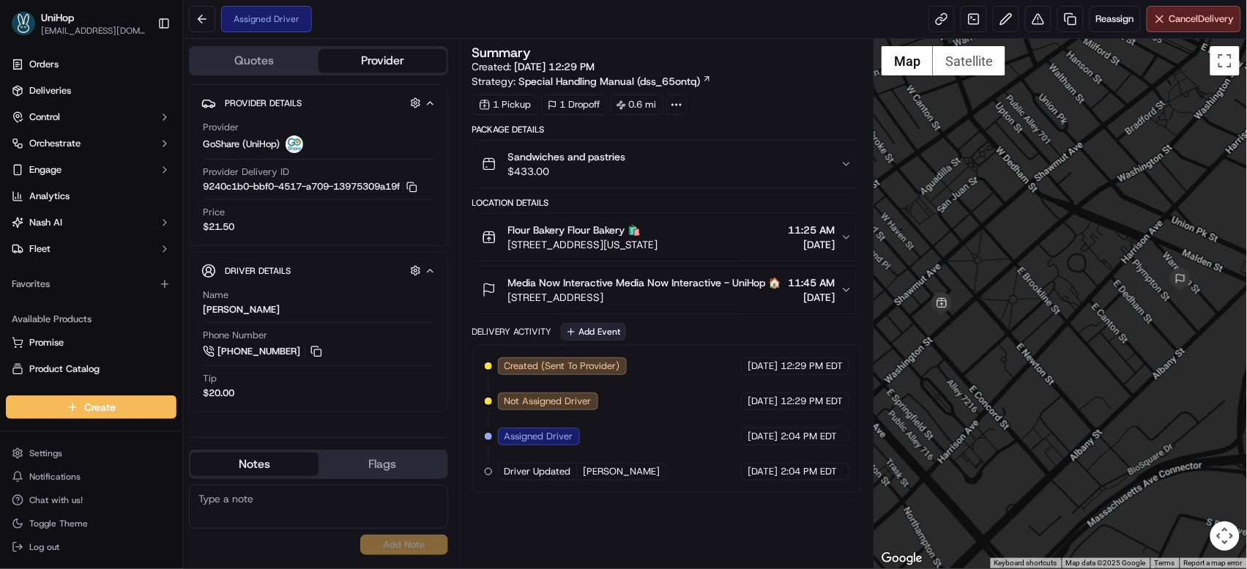
click at [589, 340] on button "Add Event" at bounding box center [593, 332] width 65 height 18
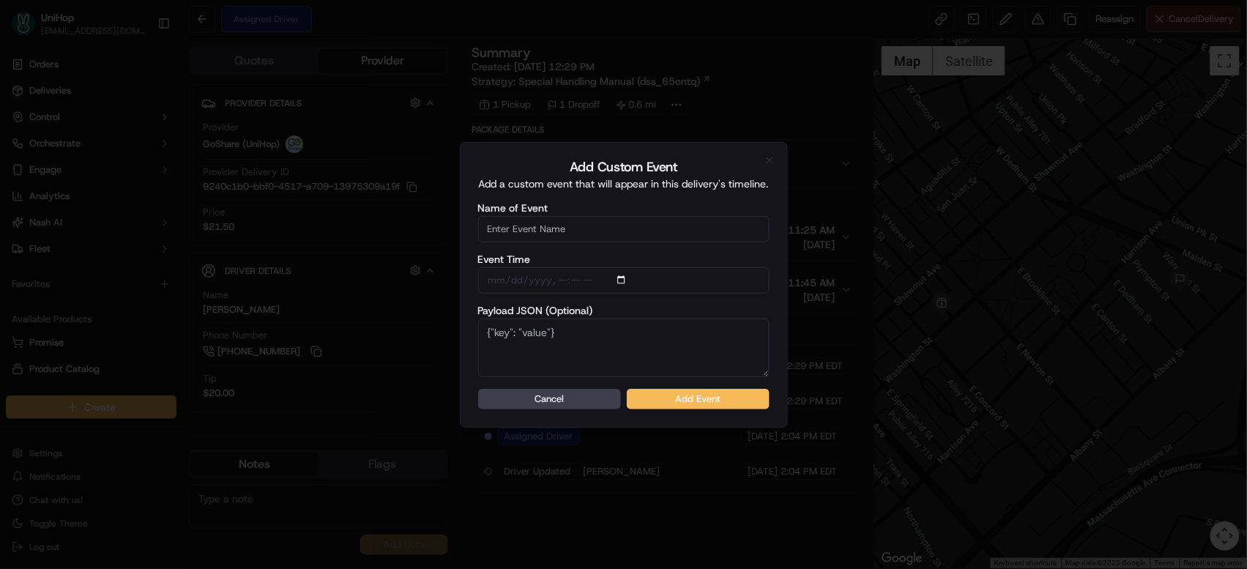
click at [571, 228] on input "Name of Event" at bounding box center [623, 229] width 291 height 26
type input "Driver Confirmed"
click at [677, 401] on button "Add Event" at bounding box center [698, 399] width 143 height 20
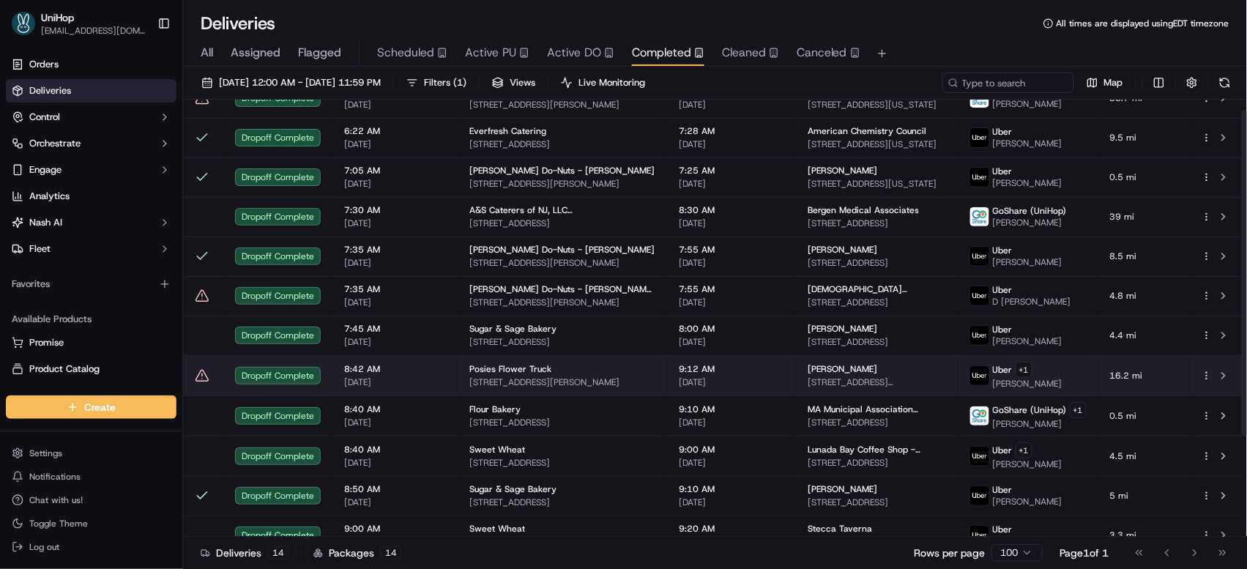
scroll to position [149, 0]
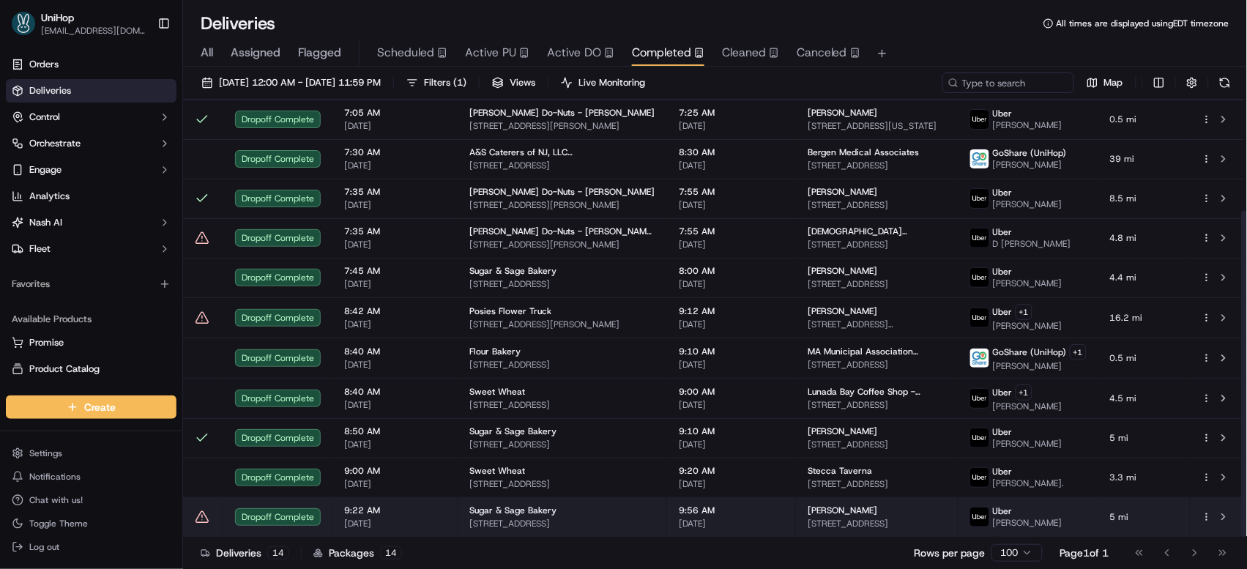
click at [555, 512] on div "Sugar & Sage Bakery" at bounding box center [562, 510] width 186 height 12
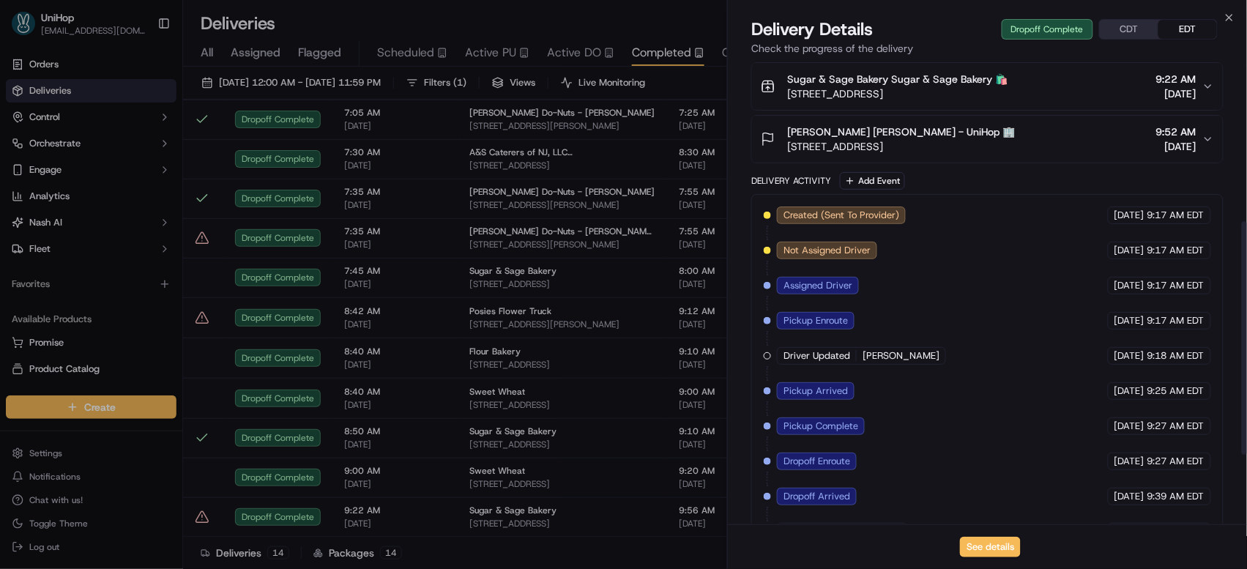
scroll to position [403, 0]
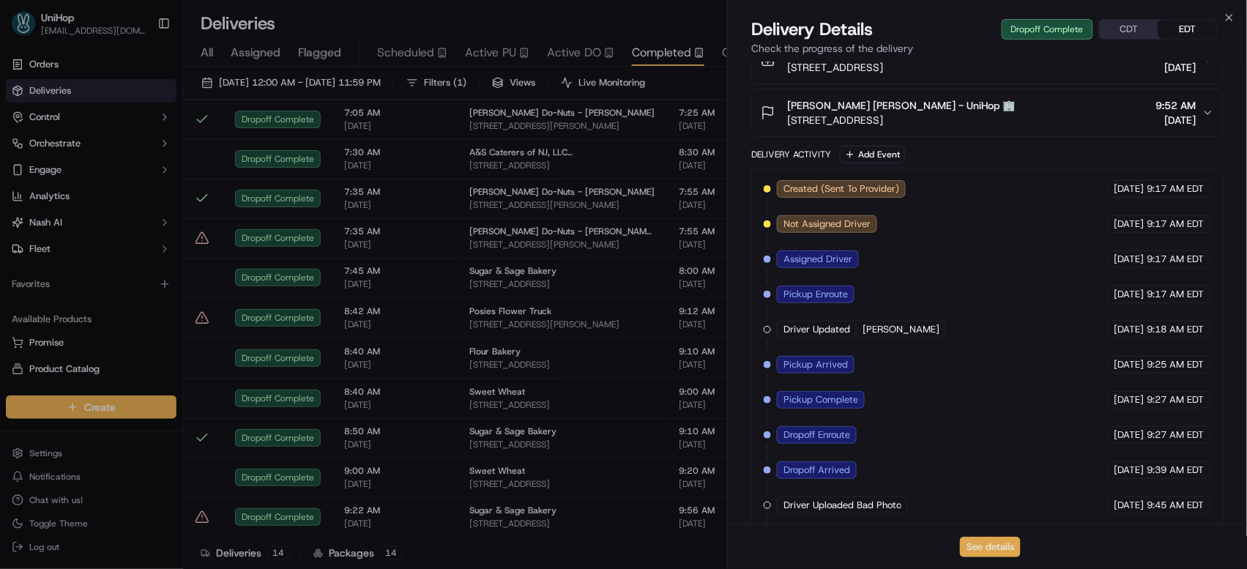
click at [975, 542] on button "See details" at bounding box center [990, 547] width 61 height 20
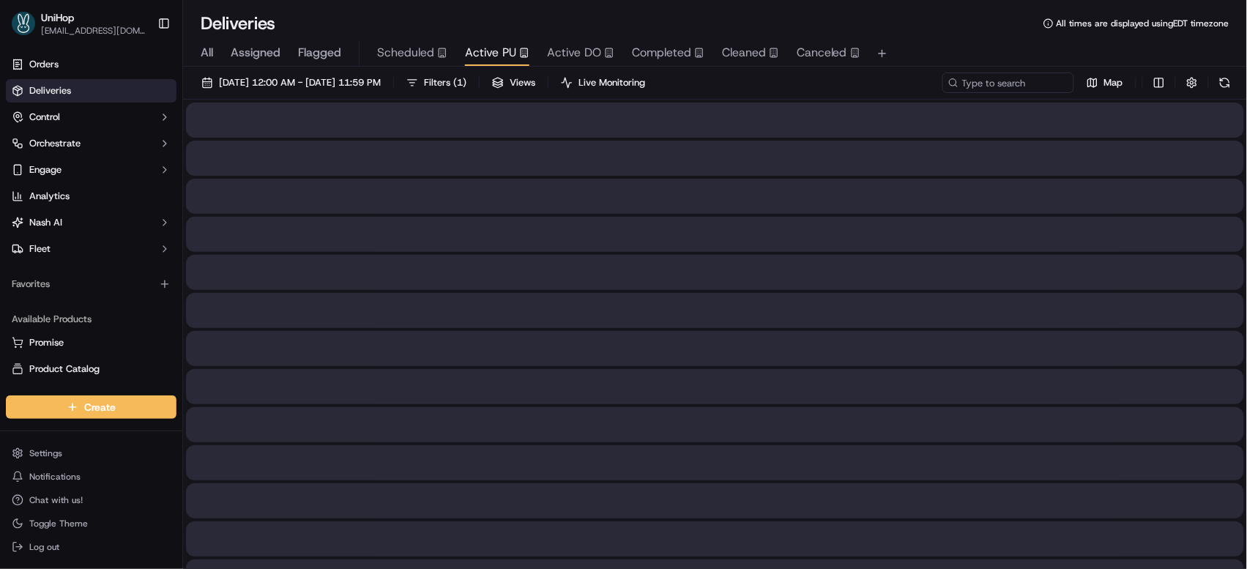
click at [511, 53] on span "Active PU" at bounding box center [490, 53] width 51 height 18
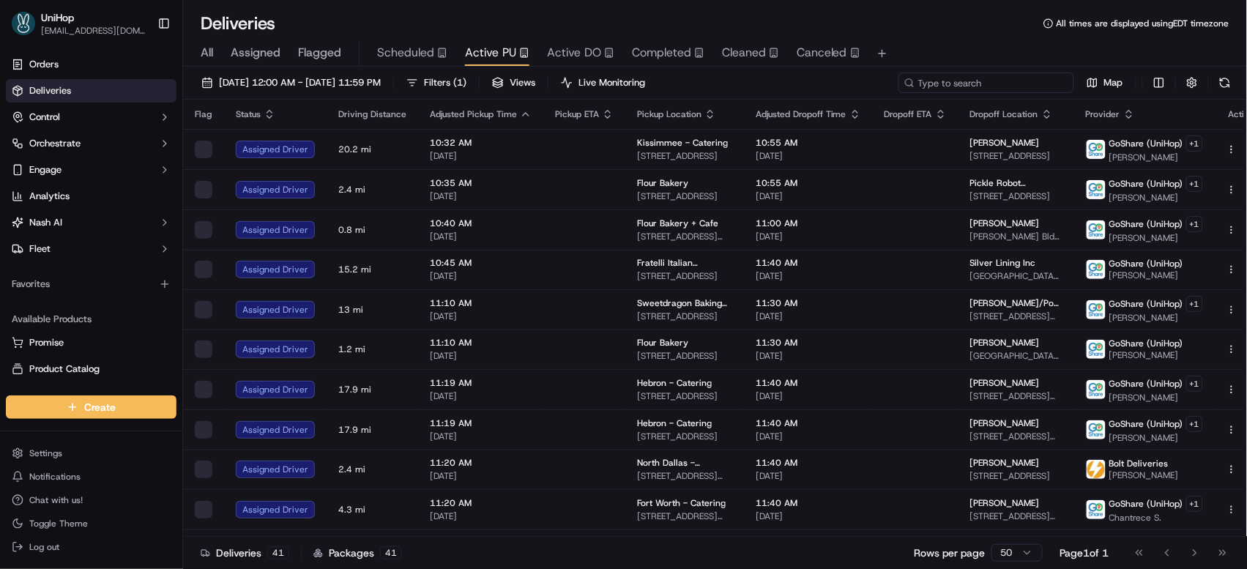
click at [993, 83] on input at bounding box center [986, 82] width 176 height 20
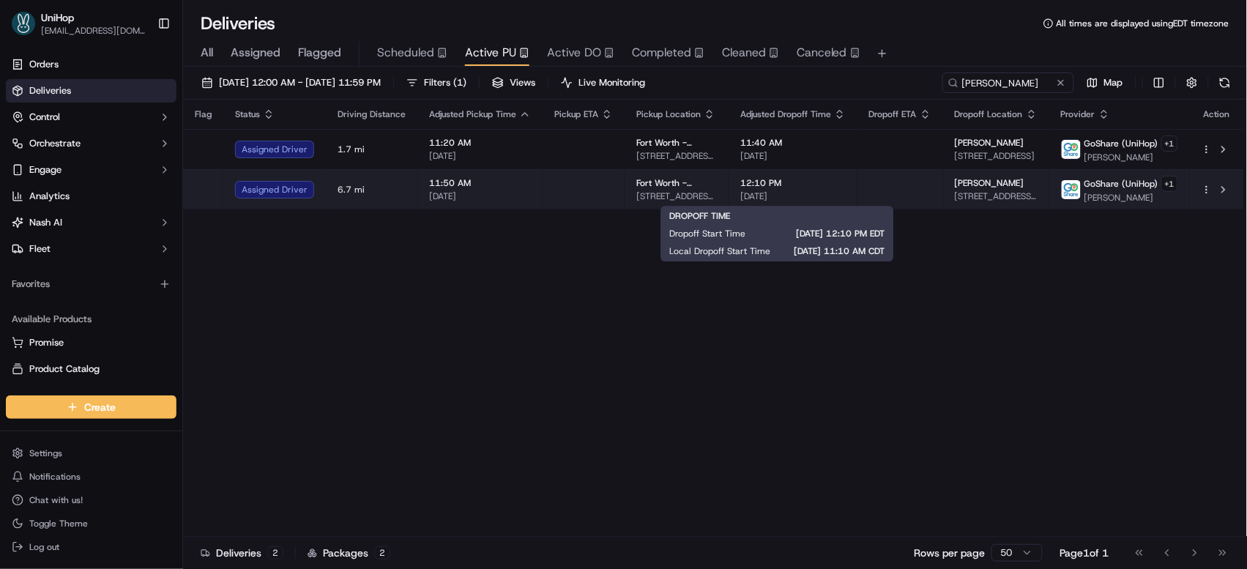
click at [741, 185] on span "12:10 PM" at bounding box center [792, 183] width 105 height 12
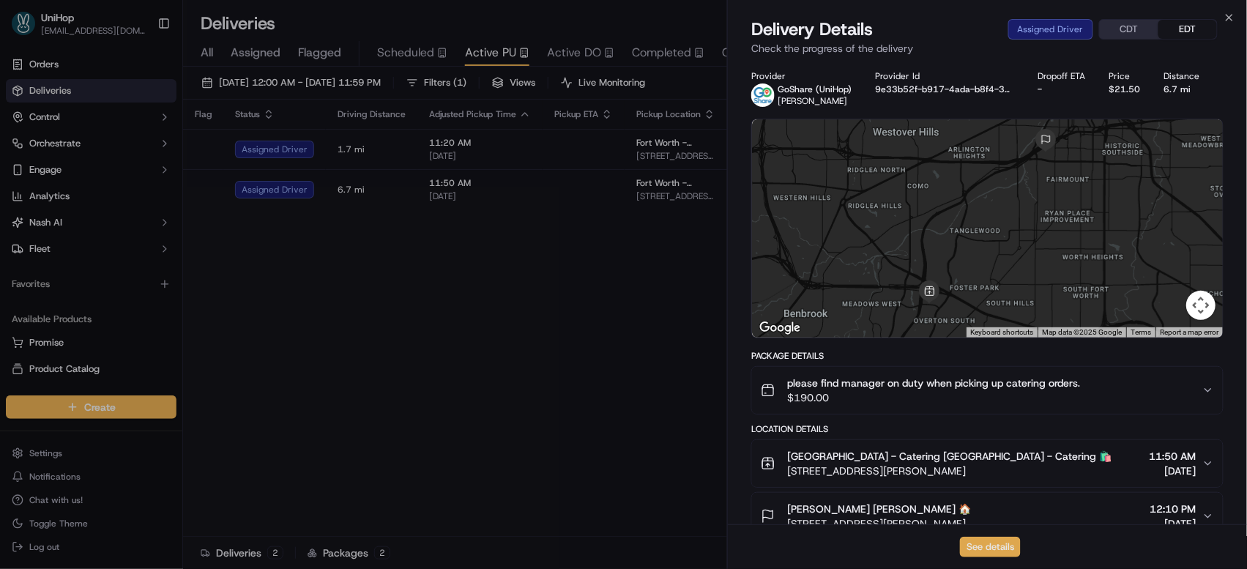
click at [969, 548] on button "See details" at bounding box center [990, 547] width 61 height 20
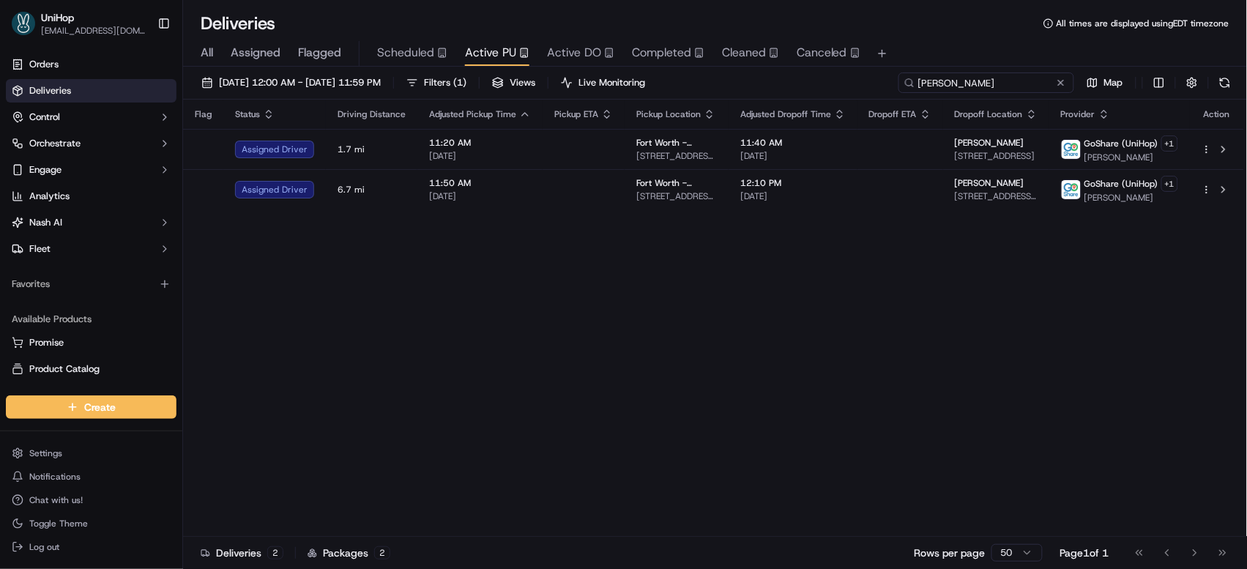
drag, startPoint x: 1010, startPoint y: 83, endPoint x: 842, endPoint y: 71, distance: 168.8
click at [842, 71] on div "Sep 16 2025 12:00 AM - Sep 16 2025 11:59 PM Filters ( 1 ) Views Live Monitoring…" at bounding box center [715, 319] width 1064 height 505
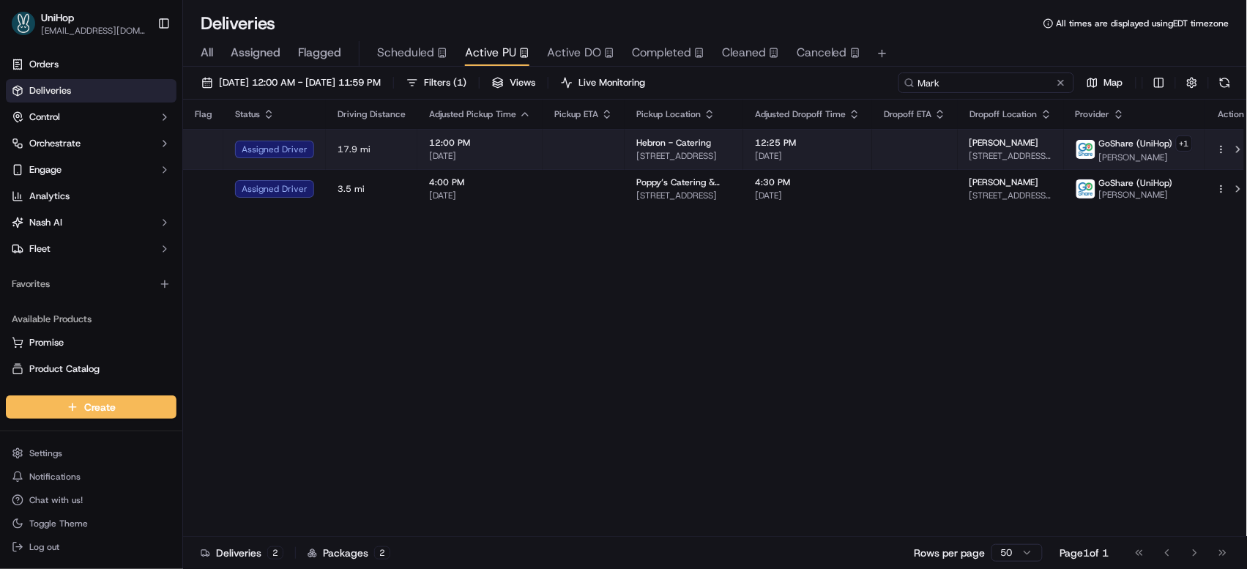
type input "Mark"
click at [783, 152] on span "[DATE]" at bounding box center [807, 156] width 105 height 12
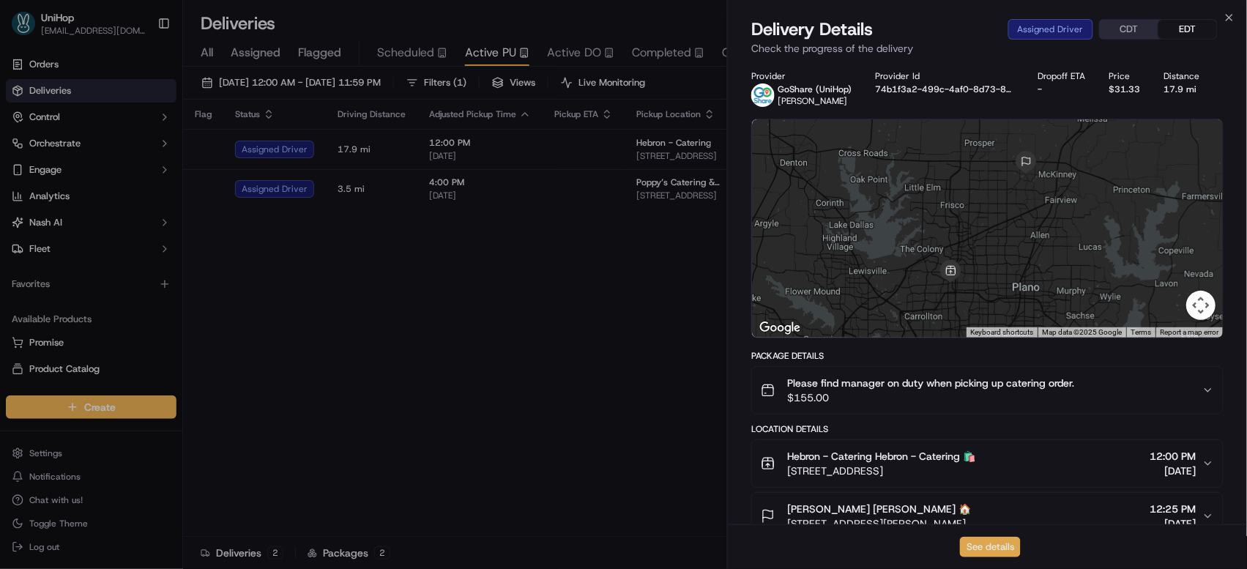
click at [976, 548] on button "See details" at bounding box center [990, 547] width 61 height 20
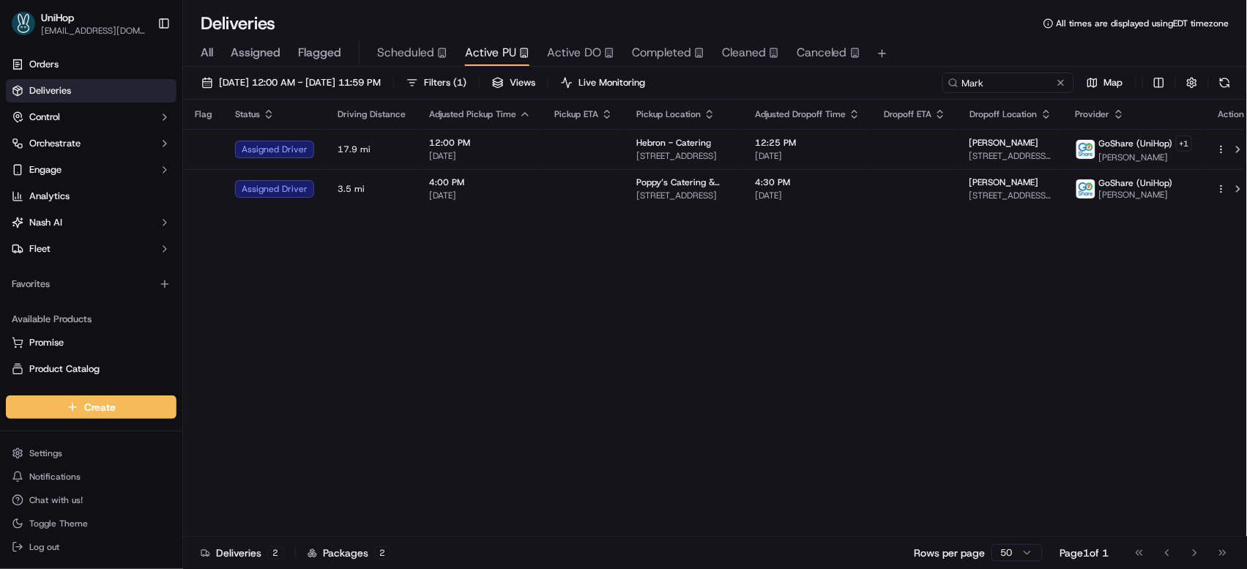
click at [620, 370] on div "Flag Status Driving Distance Adjusted Pickup Time Pickup ETA Pickup Location Ad…" at bounding box center [720, 318] width 1075 height 437
click at [1063, 83] on button at bounding box center [1060, 82] width 15 height 15
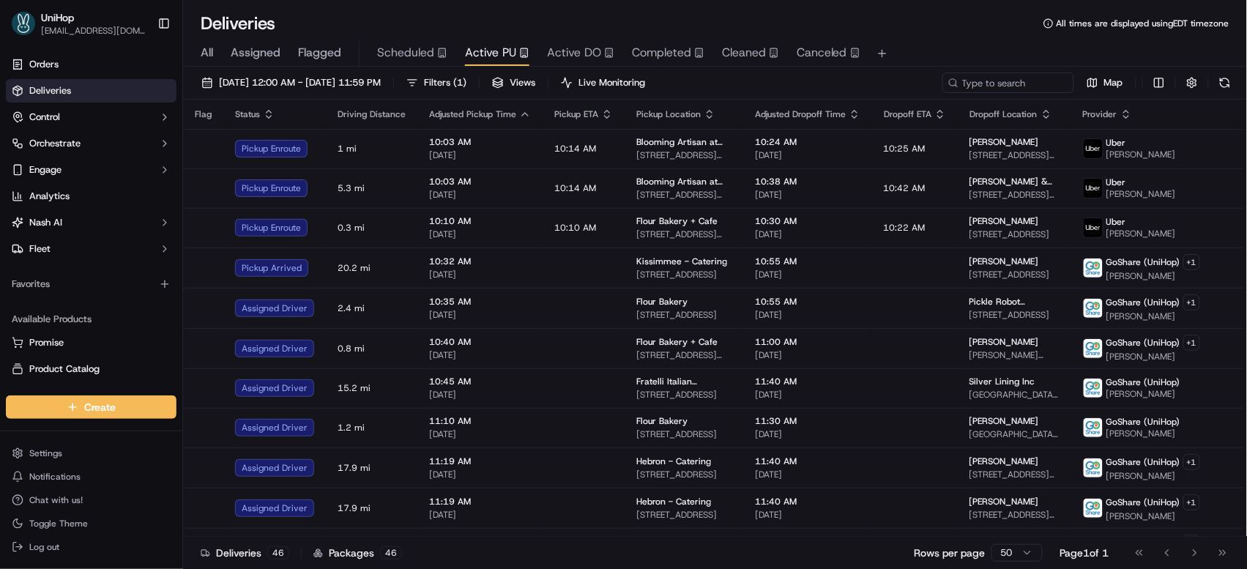
click at [656, 50] on span "Completed" at bounding box center [661, 53] width 59 height 18
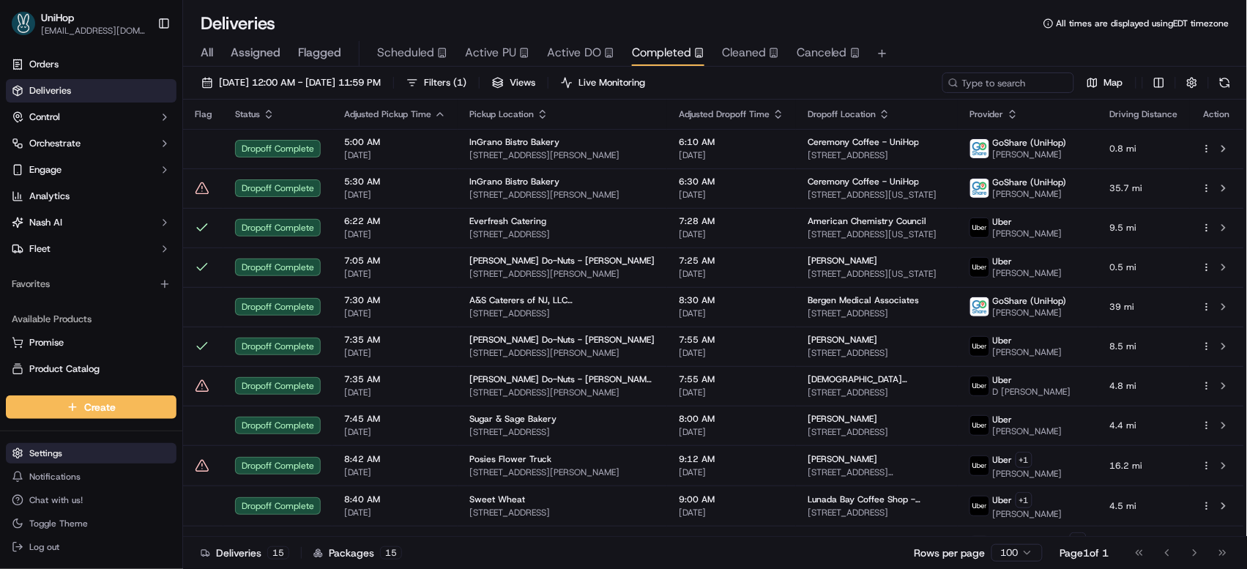
scroll to position [189, 0]
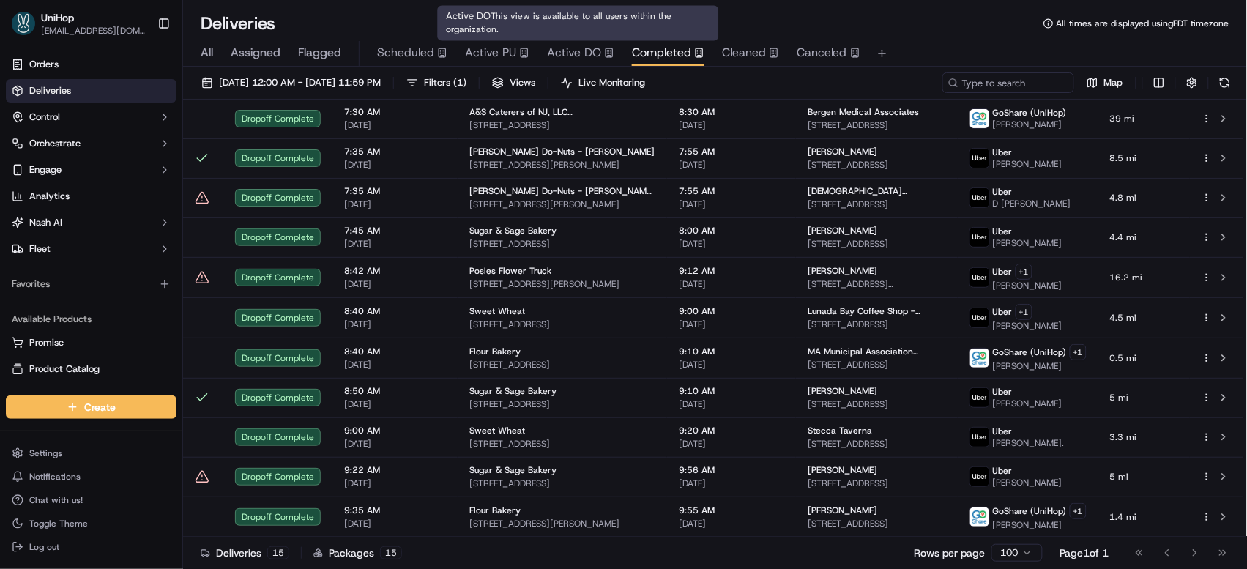
click at [564, 53] on span "Active DO" at bounding box center [574, 53] width 54 height 18
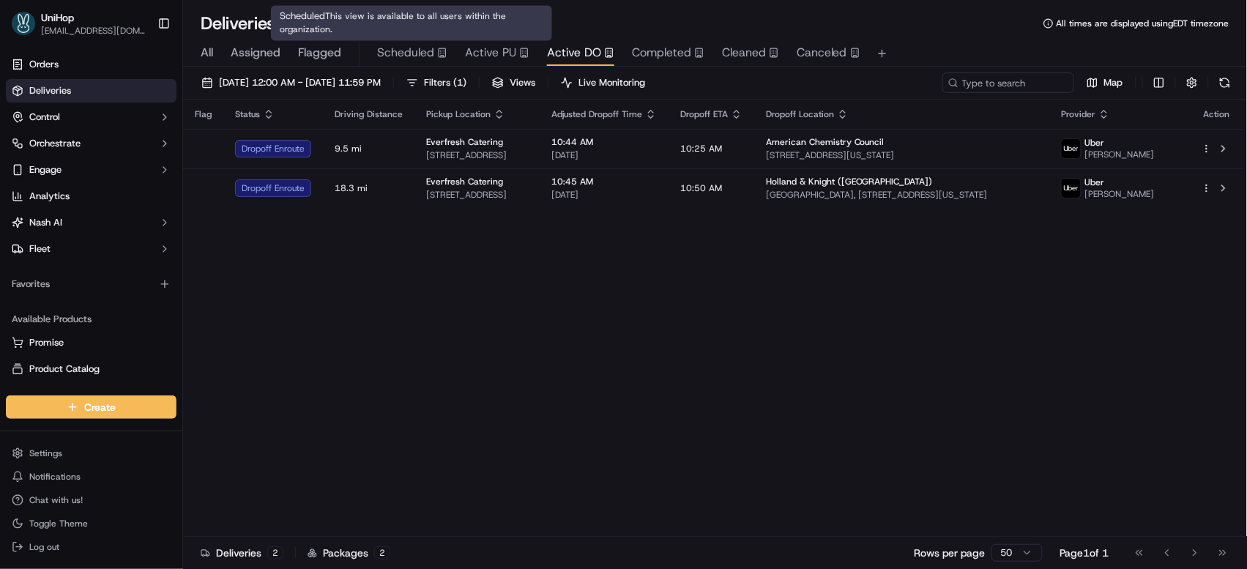
click at [480, 50] on span "Active PU" at bounding box center [490, 53] width 51 height 18
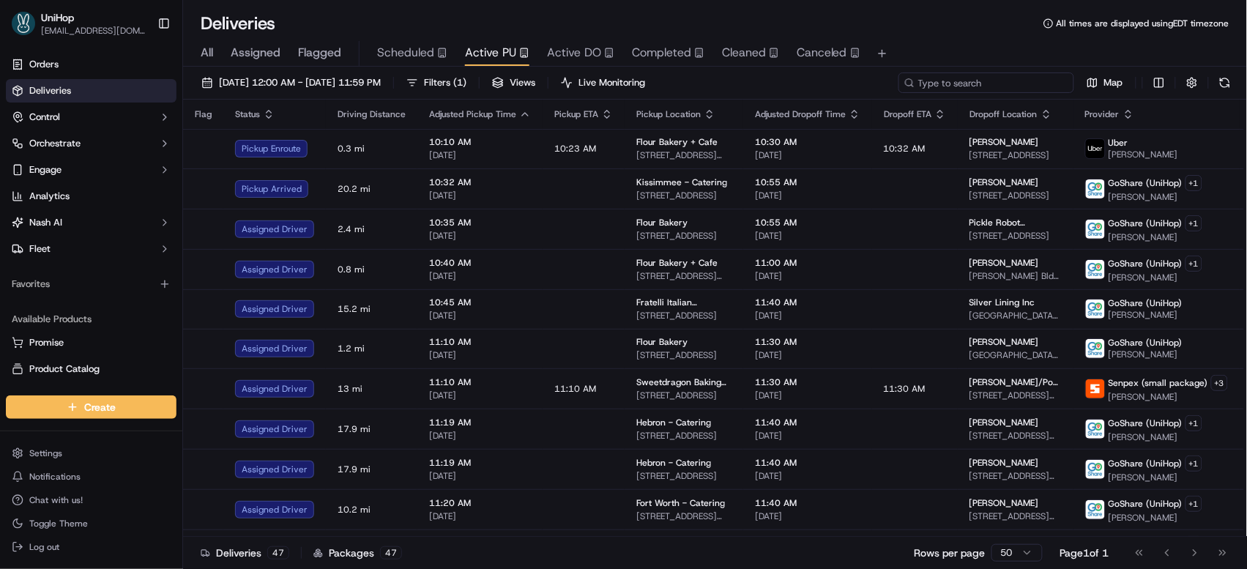
click at [1035, 83] on input at bounding box center [986, 82] width 176 height 20
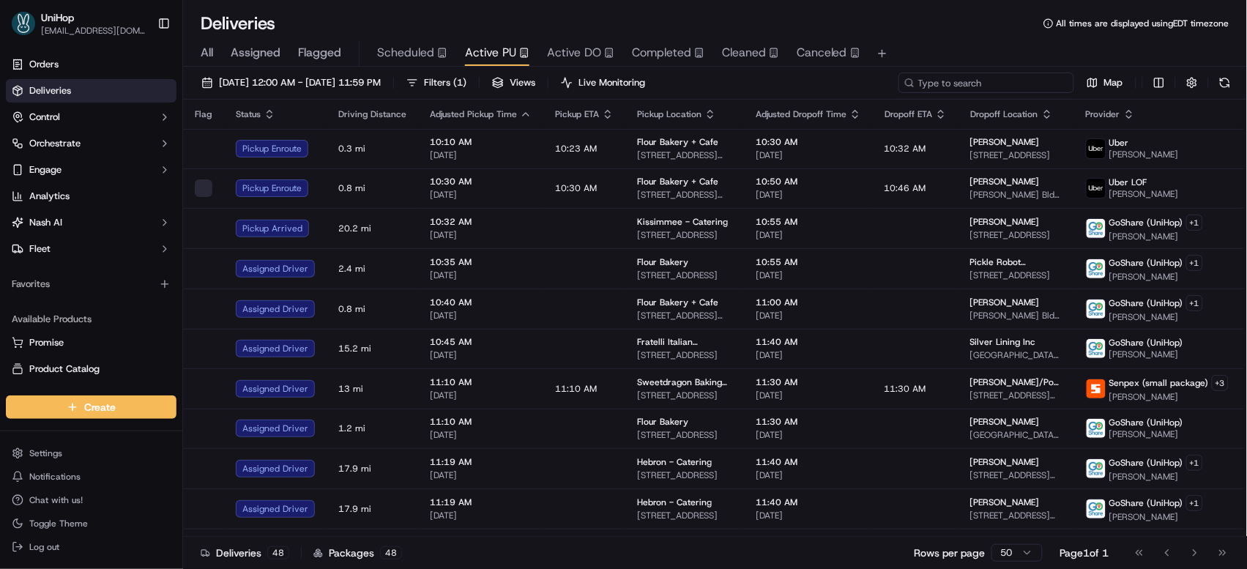
click at [1035, 83] on input at bounding box center [986, 82] width 176 height 20
paste input "Monique 'Mo' S"
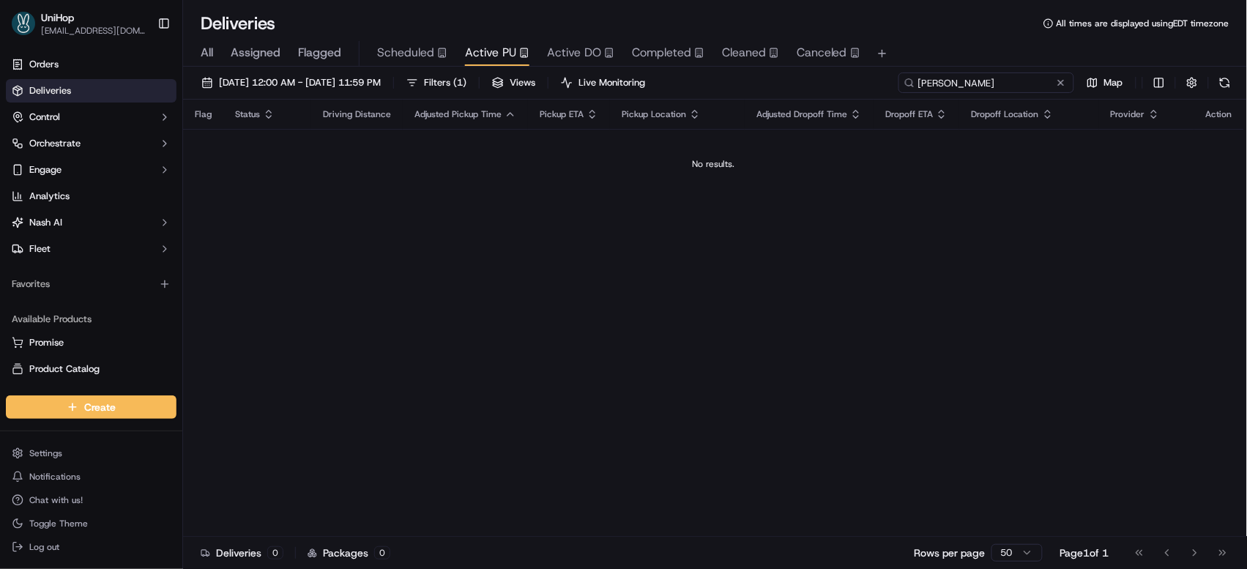
click at [985, 83] on input "Monique" at bounding box center [986, 82] width 176 height 20
drag, startPoint x: 985, startPoint y: 83, endPoint x: 888, endPoint y: 83, distance: 96.6
click at [888, 83] on div "Sep 16 2025 12:00 AM - Sep 16 2025 11:59 PM Filters ( 1 ) Views Live Monitoring…" at bounding box center [715, 85] width 1064 height 27
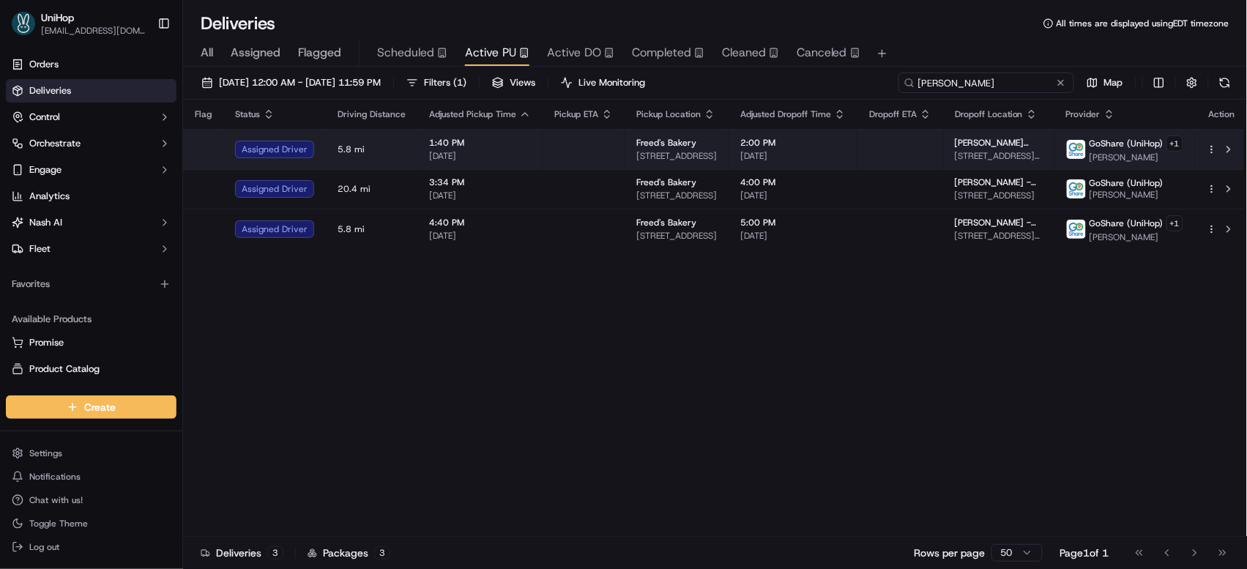
type input "Yordan"
click at [894, 149] on td at bounding box center [900, 149] width 86 height 40
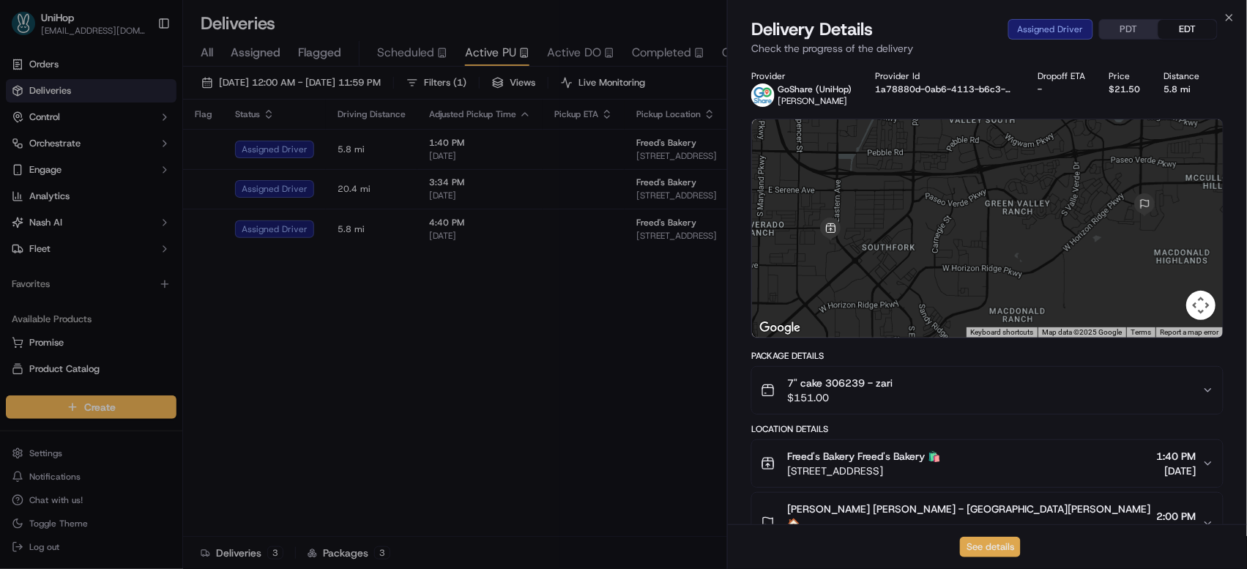
click at [992, 549] on button "See details" at bounding box center [990, 547] width 61 height 20
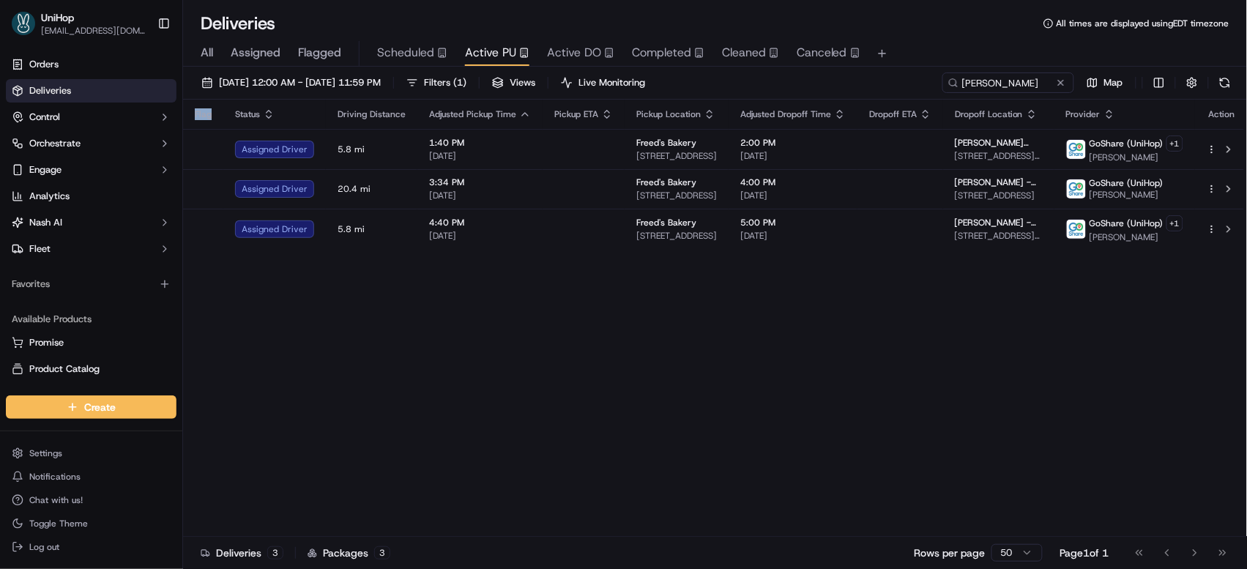
click at [447, 378] on div "Flag Status Driving Distance Adjusted Pickup Time Pickup ETA Pickup Location Ad…" at bounding box center [716, 318] width 1066 height 437
click at [1059, 83] on button at bounding box center [1060, 82] width 15 height 15
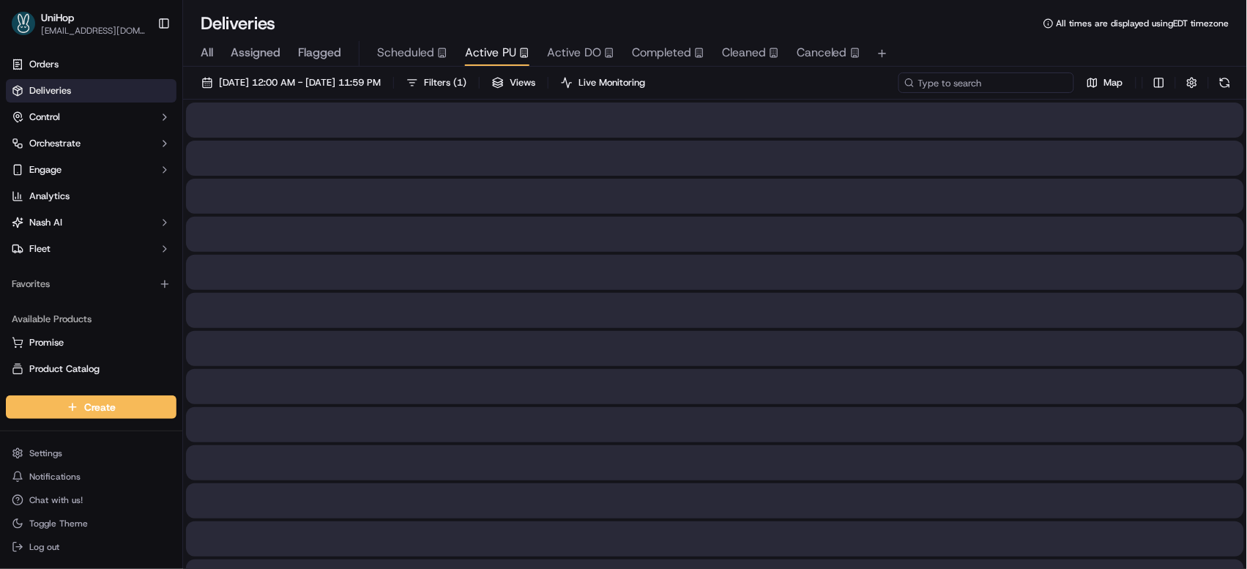
click at [1023, 85] on input at bounding box center [986, 82] width 176 height 20
paste input "Monique"
type input "Monique"
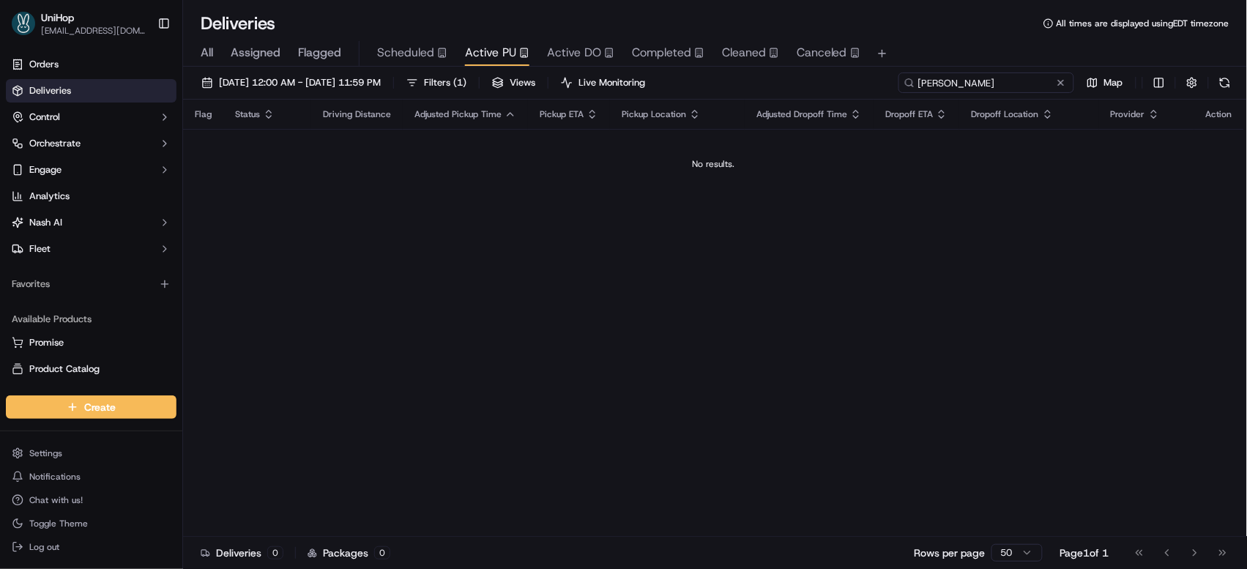
click at [980, 88] on input "Monique" at bounding box center [986, 82] width 176 height 20
click at [1067, 83] on button at bounding box center [1060, 82] width 15 height 15
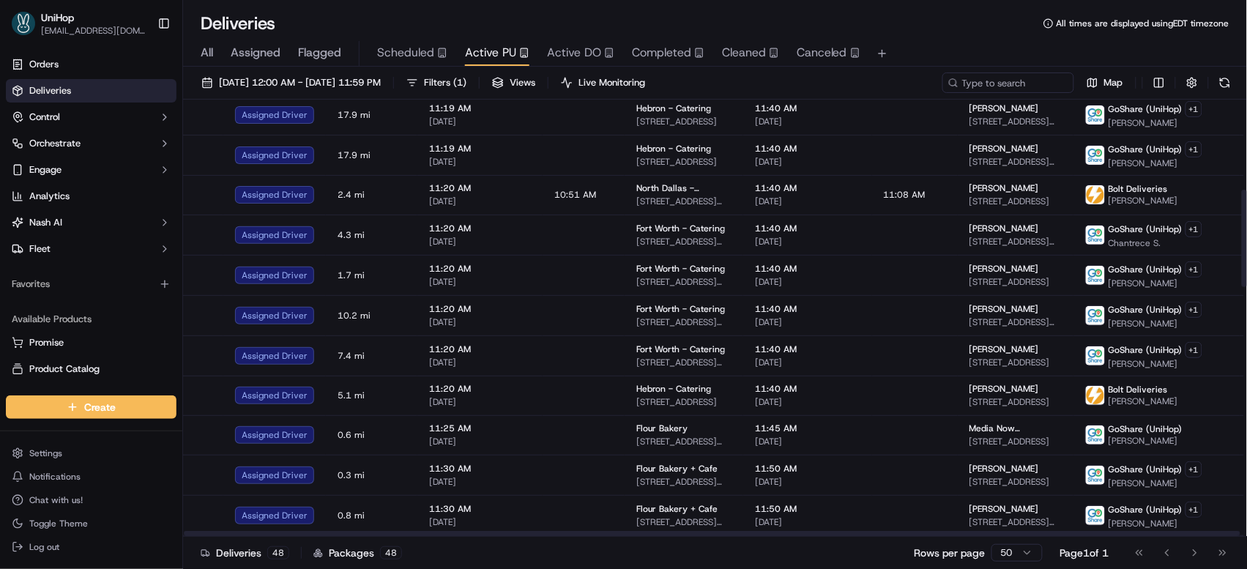
scroll to position [344, 0]
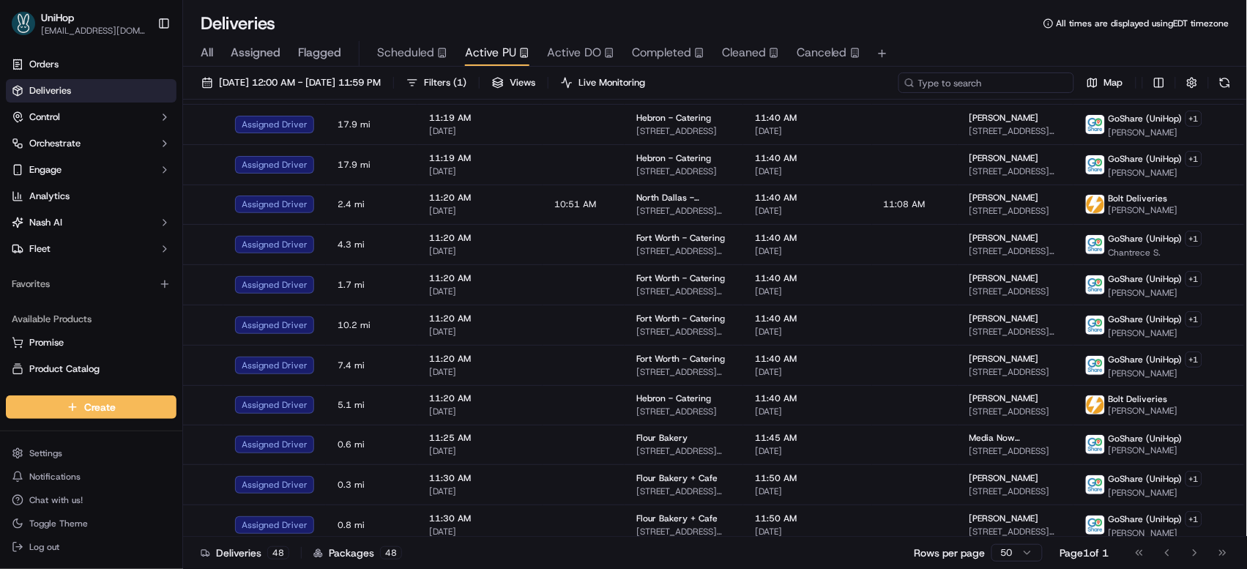
click at [1017, 85] on input at bounding box center [986, 82] width 176 height 20
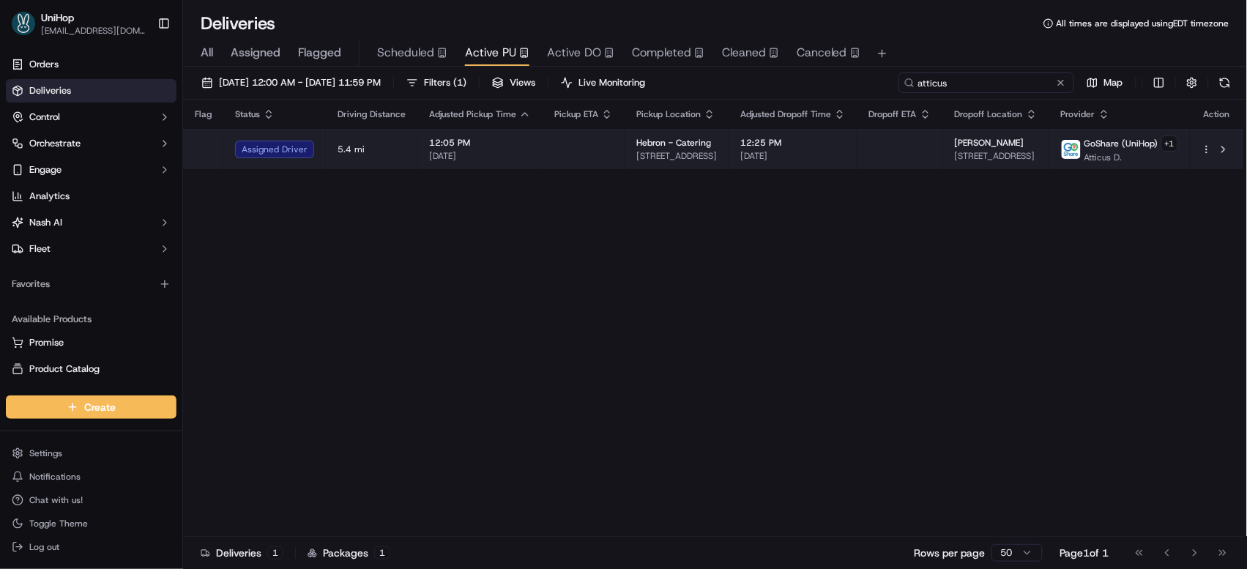
type input "atticus"
click at [848, 152] on td "12:25 PM Sep 16 2025" at bounding box center [792, 149] width 129 height 40
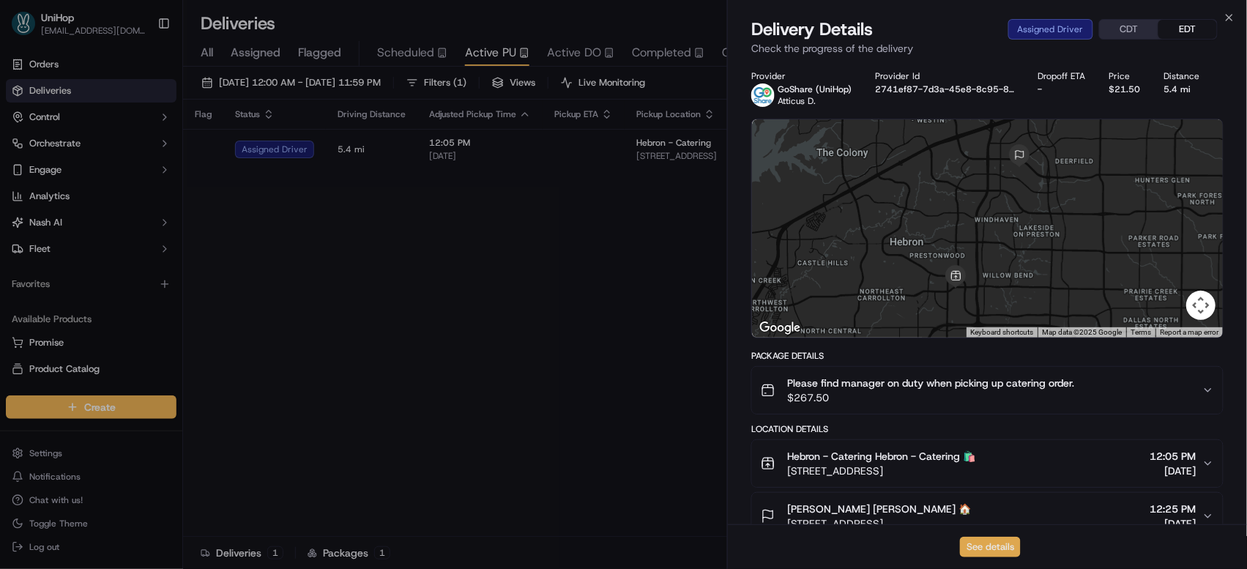
click at [986, 550] on button "See details" at bounding box center [990, 547] width 61 height 20
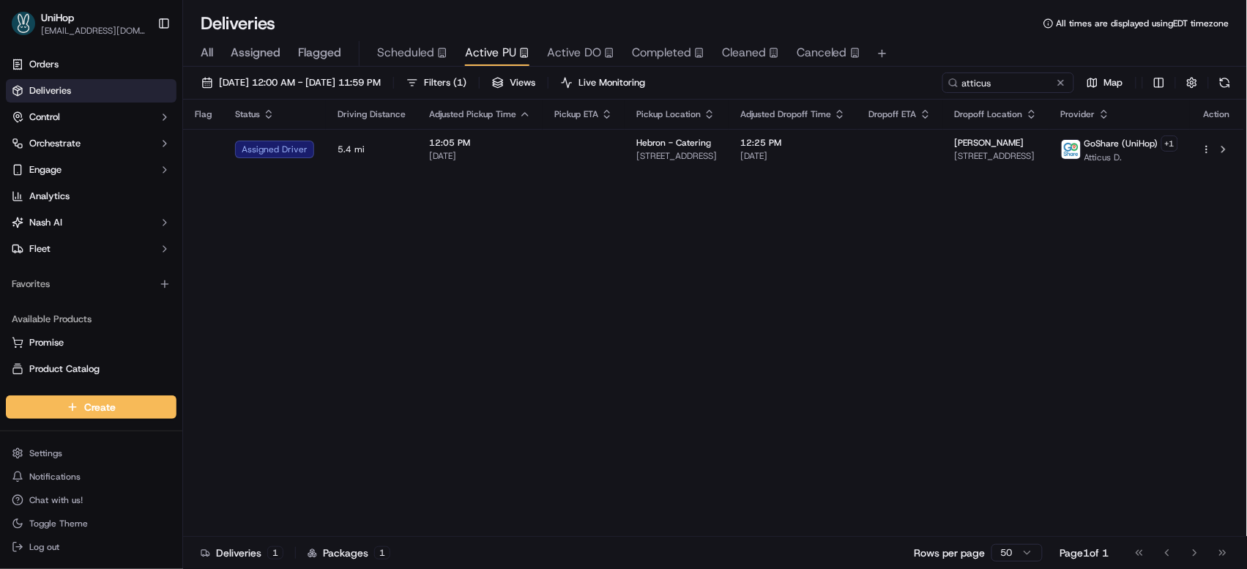
click at [581, 51] on span "Active DO" at bounding box center [574, 53] width 54 height 18
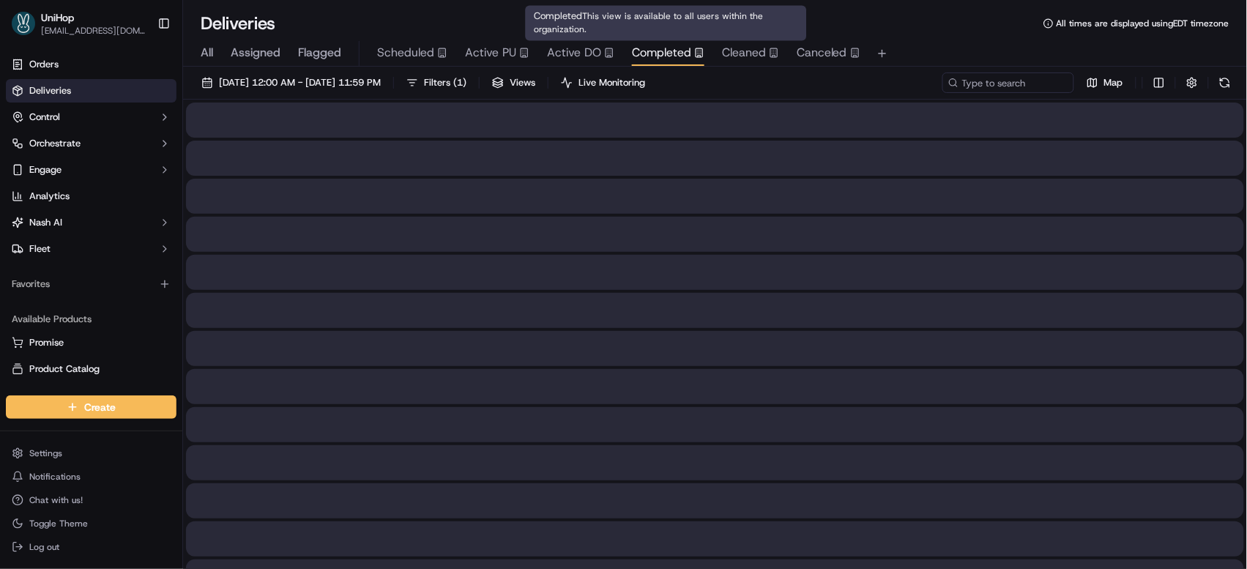
click at [648, 56] on span "Completed" at bounding box center [661, 53] width 59 height 18
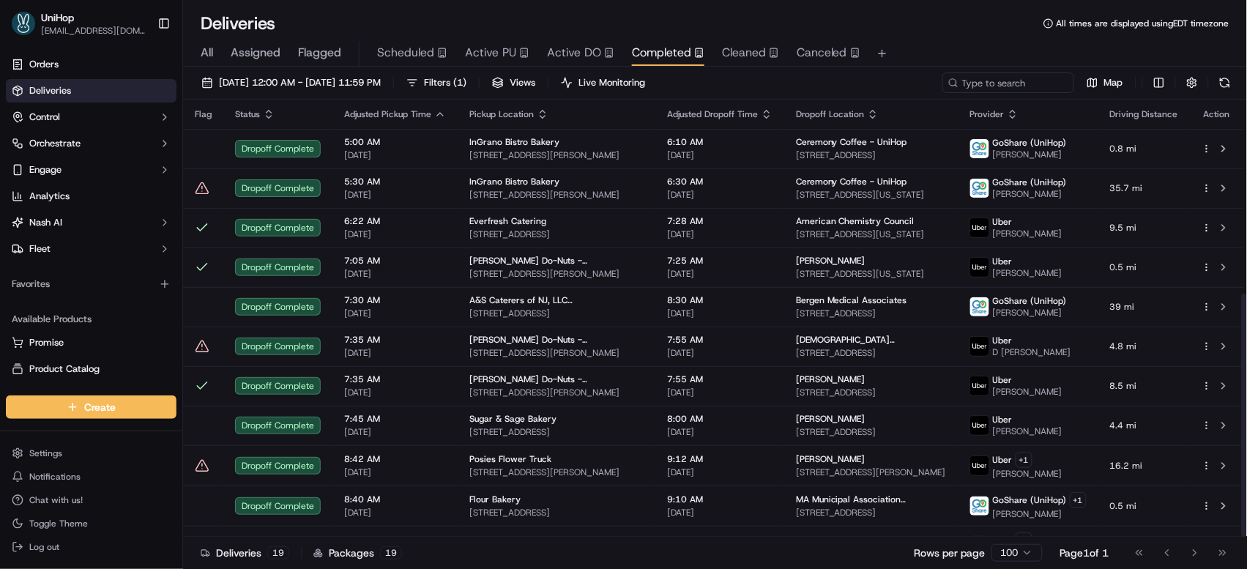
scroll to position [348, 0]
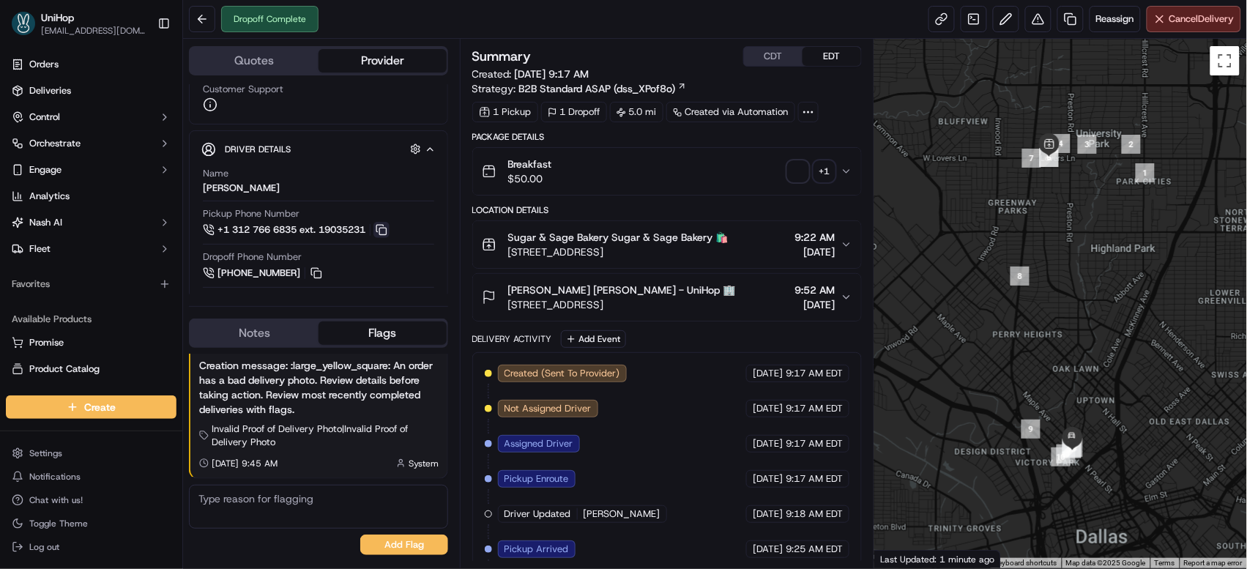
click at [386, 229] on button at bounding box center [381, 230] width 16 height 16
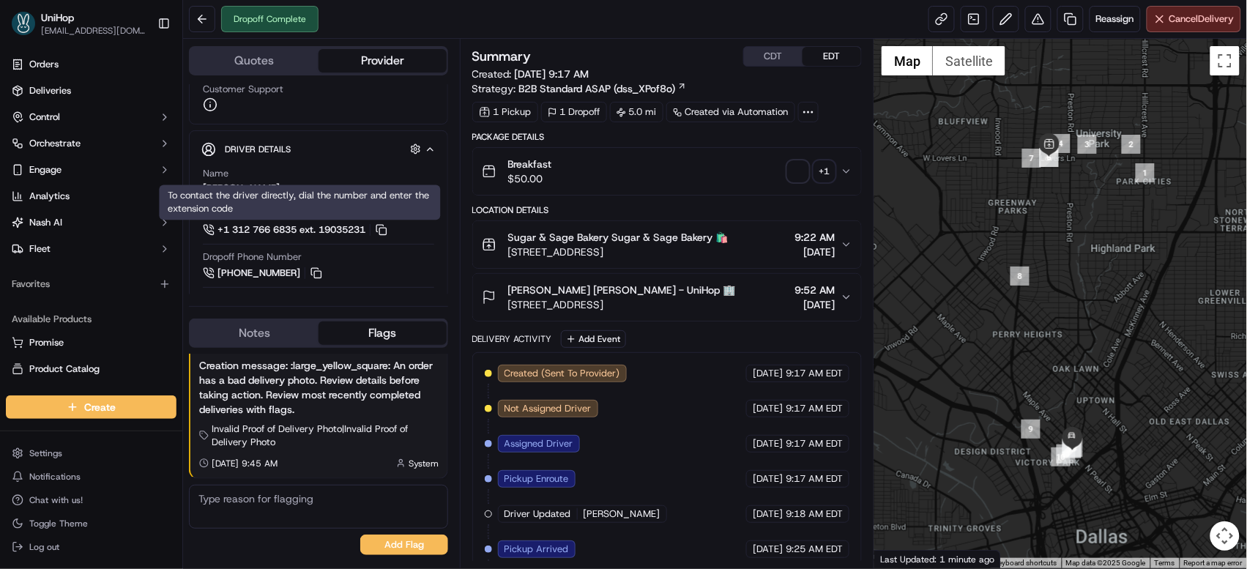
click at [801, 171] on span "button" at bounding box center [798, 171] width 20 height 20
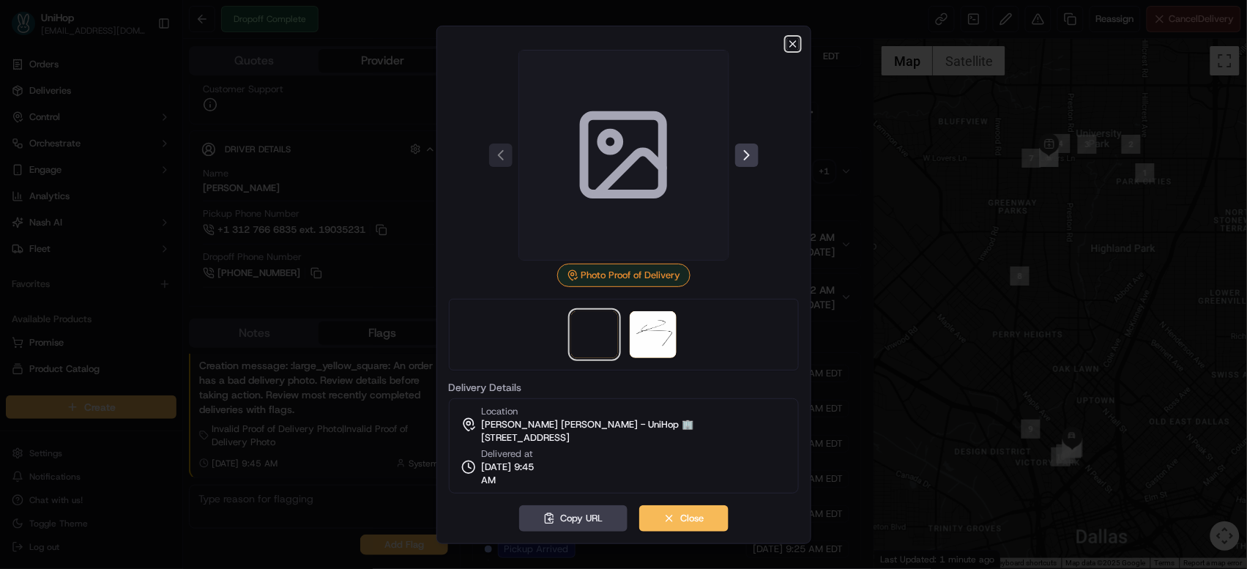
click at [788, 45] on icon "button" at bounding box center [793, 44] width 12 height 12
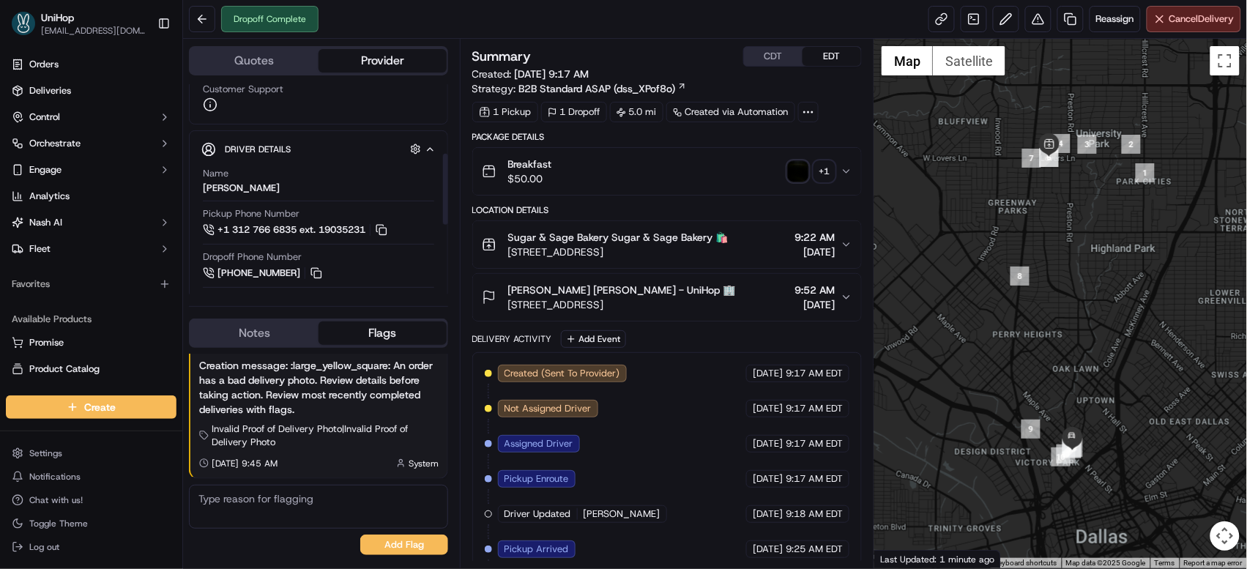
click at [251, 322] on button "Notes" at bounding box center [254, 332] width 128 height 23
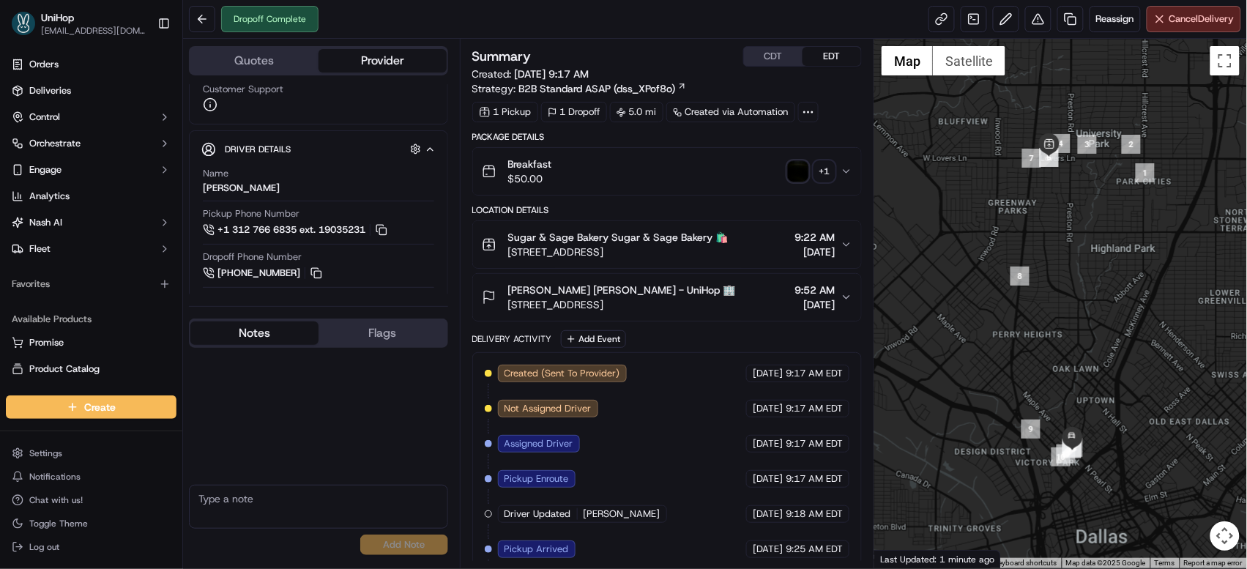
click at [265, 504] on textarea at bounding box center [318, 507] width 259 height 44
click at [265, 495] on textarea "To enrich screen reader interactions, please activate Accessibility in Grammarl…" at bounding box center [318, 507] width 259 height 44
type textarea "d"
click at [969, 22] on link at bounding box center [974, 19] width 26 height 26
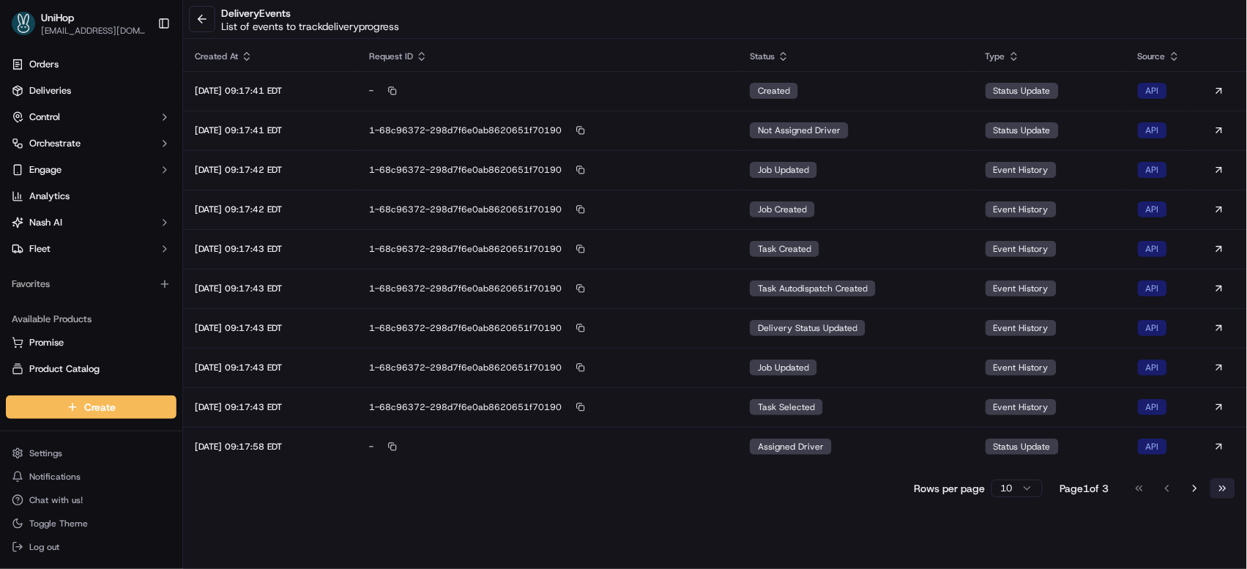
click at [1221, 491] on button "Go to last page" at bounding box center [1222, 488] width 25 height 20
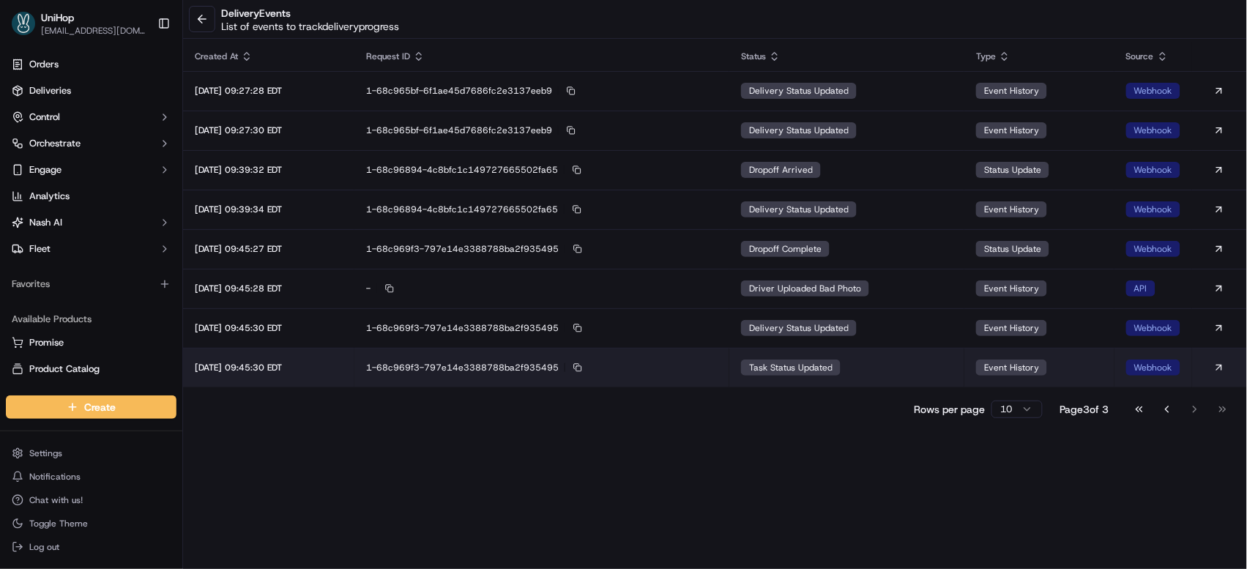
click at [832, 371] on span "task status updated" at bounding box center [790, 368] width 83 height 12
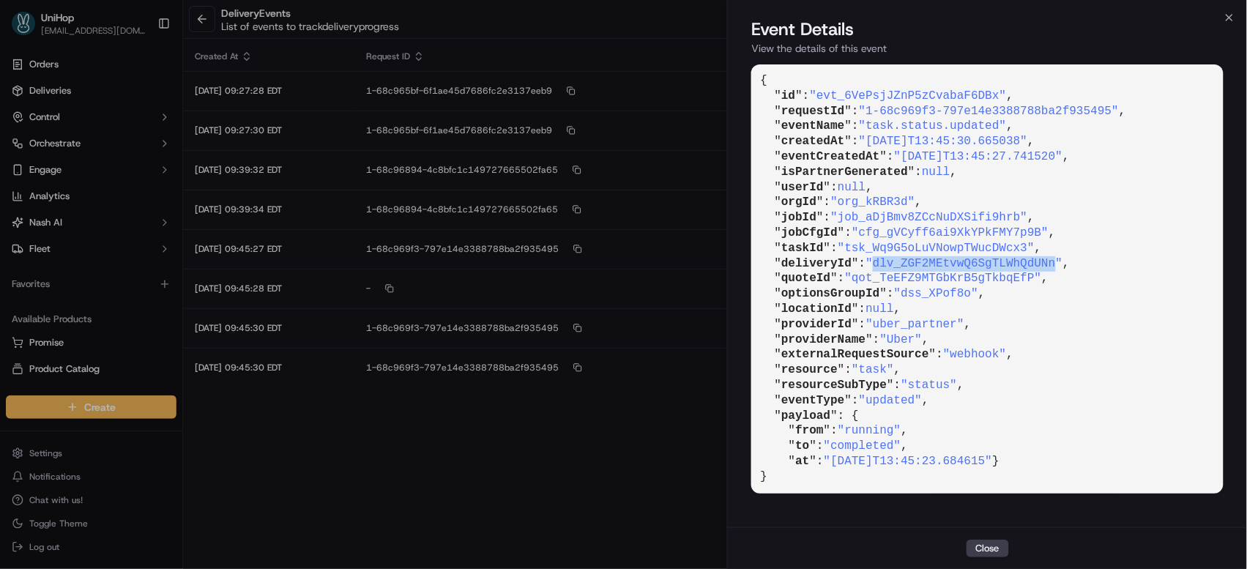
drag, startPoint x: 884, startPoint y: 264, endPoint x: 1064, endPoint y: 264, distance: 180.8
click at [1062, 264] on span ""dlv_ZGF2MEtvwQ6SgTLWhQdUNn"" at bounding box center [963, 263] width 197 height 13
copy span "dlv_ZGF2MEtvwQ6SgTLWhQdUNn"
